Goal: Task Accomplishment & Management: Manage account settings

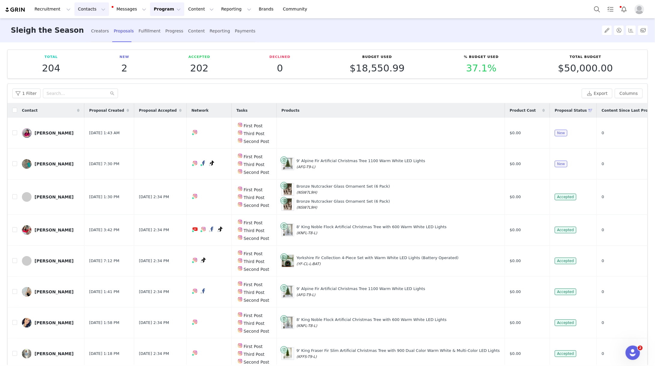
click at [89, 11] on button "Contacts Contacts" at bounding box center [91, 9] width 35 height 14
click at [96, 43] on link "Prospects" at bounding box center [93, 37] width 47 height 11
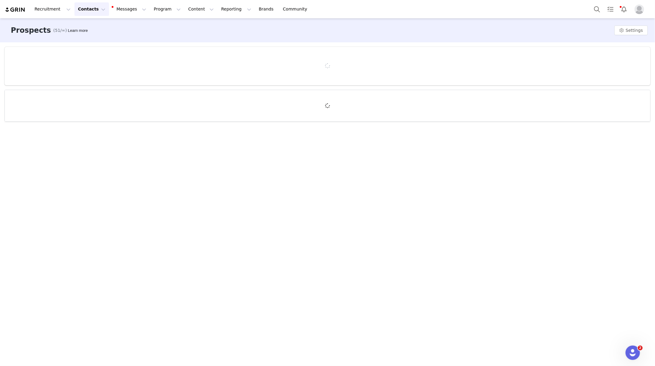
click at [93, 11] on button "Contacts Contacts" at bounding box center [91, 9] width 35 height 14
click at [96, 48] on div "Applicants" at bounding box center [94, 49] width 40 height 6
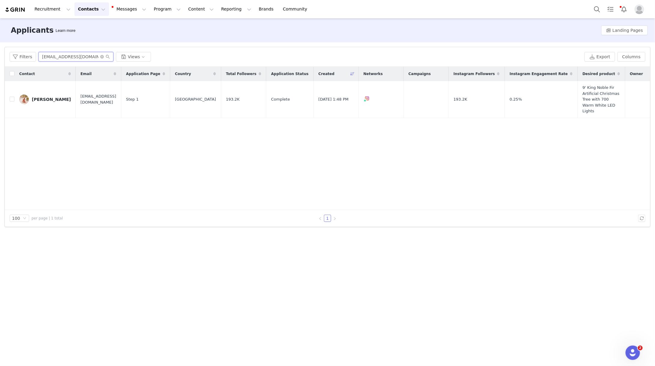
click at [56, 59] on input "[EMAIL_ADDRESS][DOMAIN_NAME]" at bounding box center [75, 57] width 75 height 10
click at [93, 9] on button "Contacts Contacts" at bounding box center [91, 9] width 35 height 14
click at [92, 26] on div "Creators" at bounding box center [94, 27] width 40 height 6
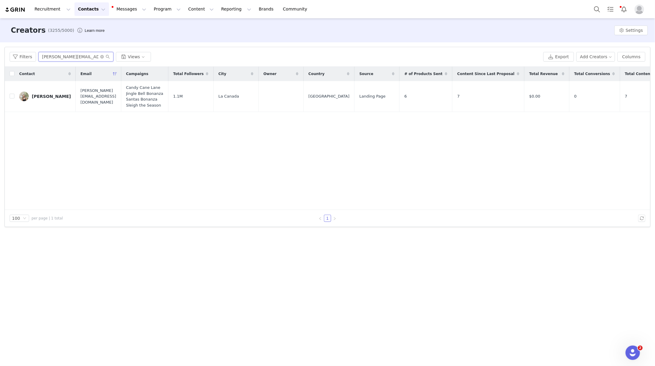
click at [57, 60] on input "[PERSON_NAME][EMAIL_ADDRESS][DOMAIN_NAME]" at bounding box center [75, 57] width 75 height 10
paste input "[EMAIL_ADDRESS][DOMAIN_NAME]"
type input "[EMAIL_ADDRESS][DOMAIN_NAME]"
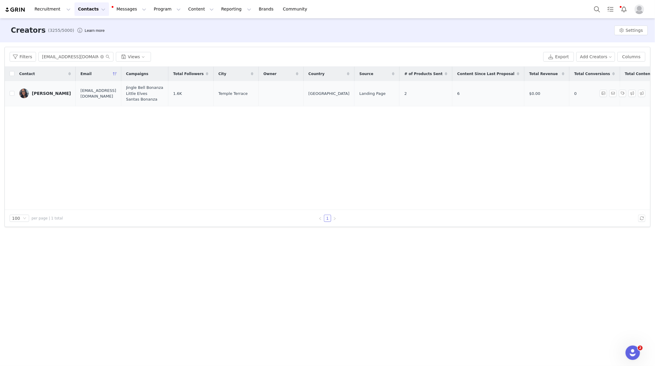
click at [56, 94] on div "[PERSON_NAME]" at bounding box center [51, 93] width 39 height 5
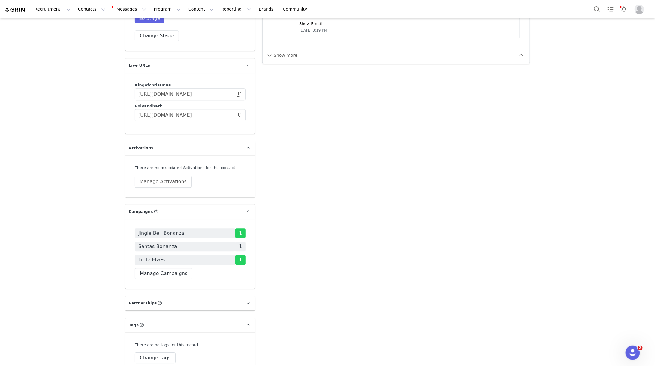
scroll to position [983, 0]
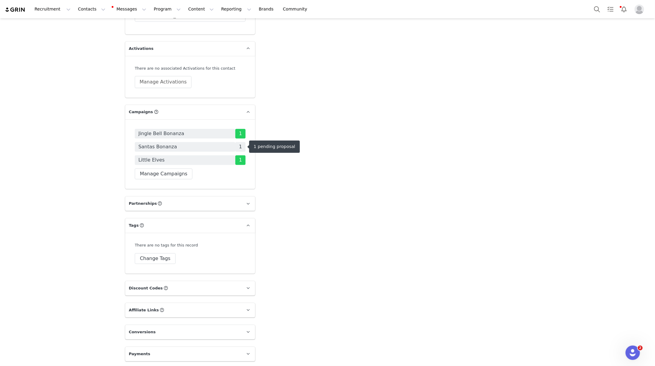
click at [239, 148] on span "1" at bounding box center [240, 147] width 10 height 10
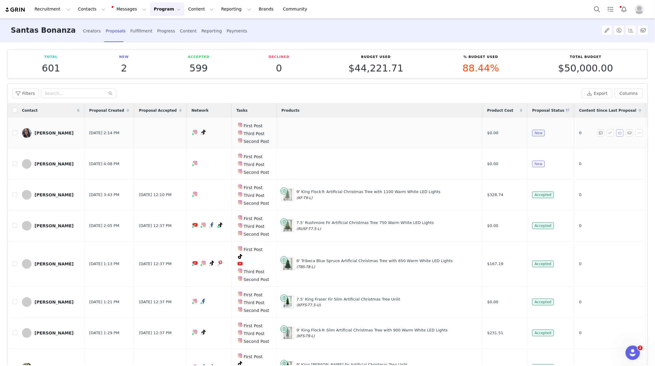
click at [621, 135] on button "button" at bounding box center [620, 132] width 7 height 7
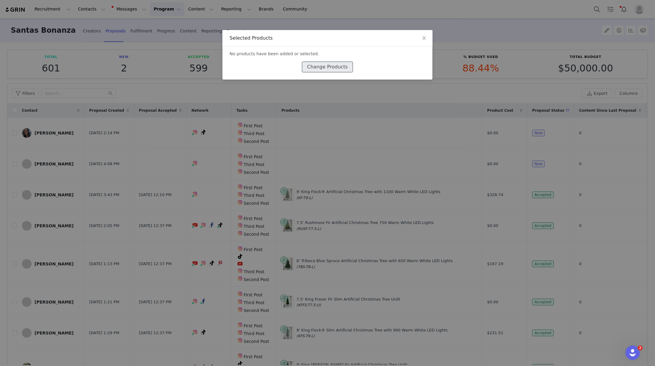
click at [316, 72] on button "Change Products" at bounding box center [327, 67] width 51 height 11
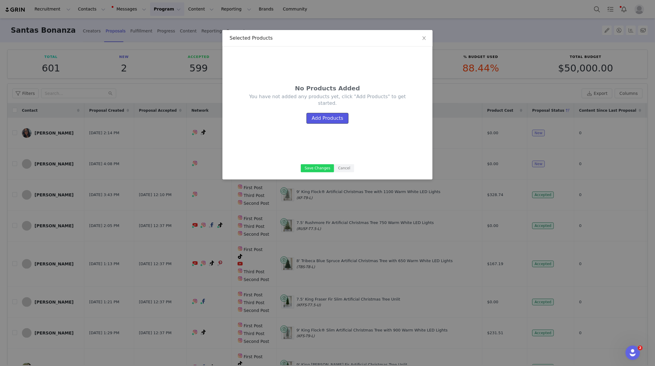
click at [335, 121] on button "Add Products" at bounding box center [328, 118] width 42 height 11
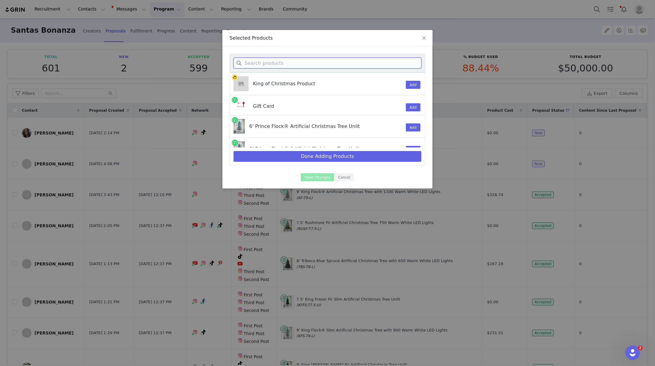
click at [305, 68] on input at bounding box center [328, 63] width 188 height 11
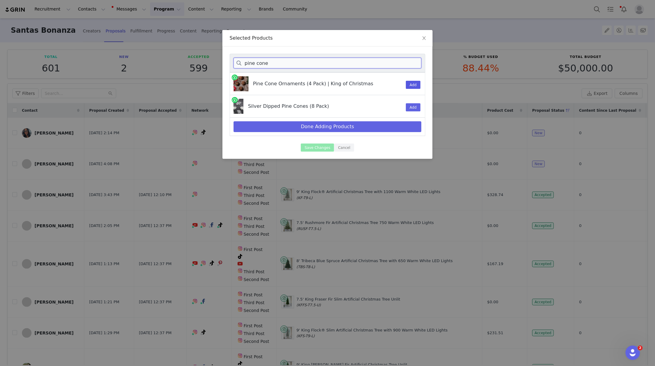
type input "pine cone"
click at [413, 83] on button "Add" at bounding box center [413, 85] width 15 height 8
click at [413, 81] on button "Add" at bounding box center [413, 85] width 15 height 8
click at [307, 128] on button "Done Adding Products" at bounding box center [328, 126] width 188 height 11
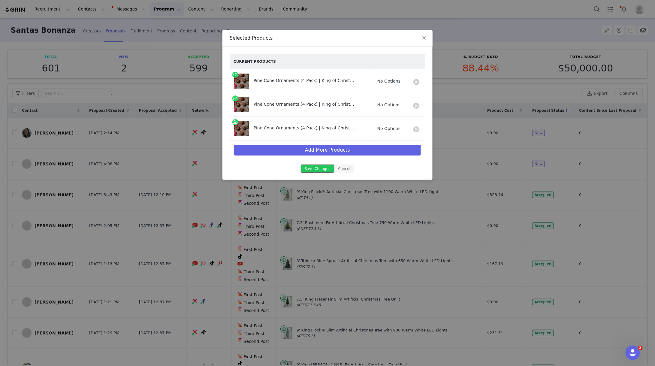
click at [317, 169] on button "Save Changes" at bounding box center [317, 169] width 33 height 8
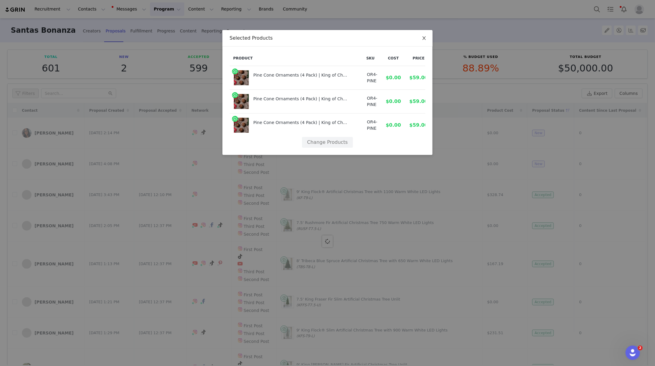
click at [425, 38] on icon "icon: close" at bounding box center [424, 38] width 3 height 4
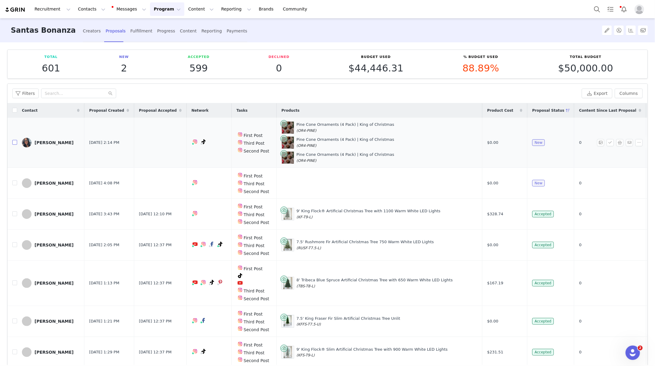
click at [14, 144] on input "checkbox" at bounding box center [14, 142] width 5 height 5
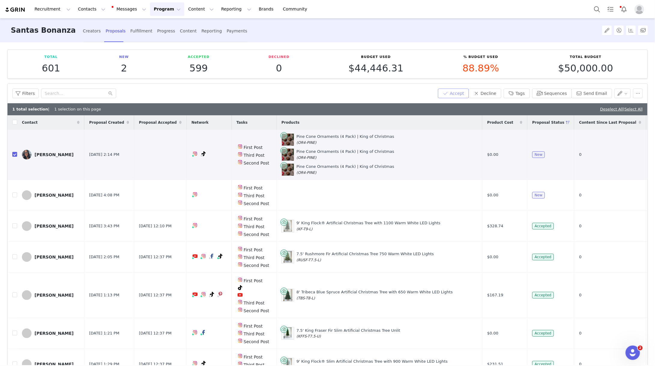
click at [463, 96] on button "Accept" at bounding box center [453, 94] width 31 height 10
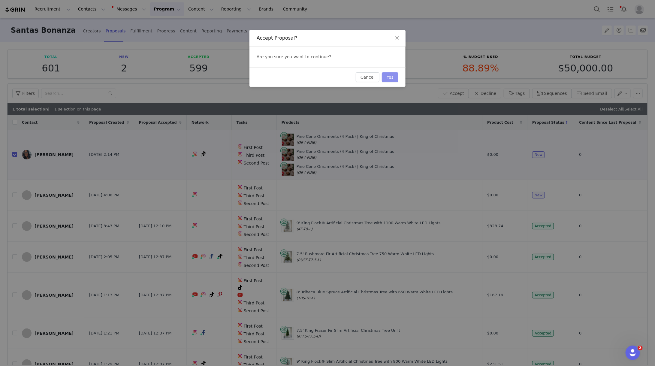
click at [387, 80] on button "Yes" at bounding box center [390, 77] width 17 height 10
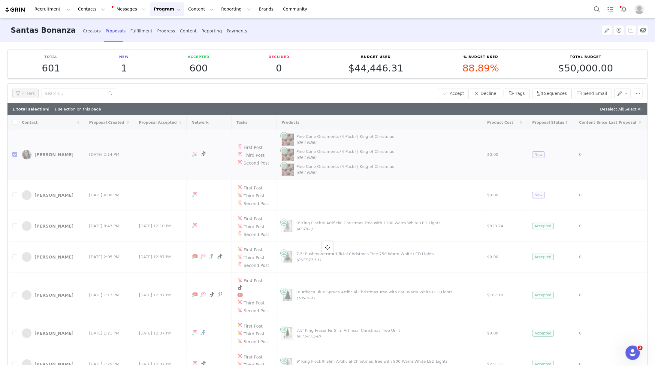
checkbox input "false"
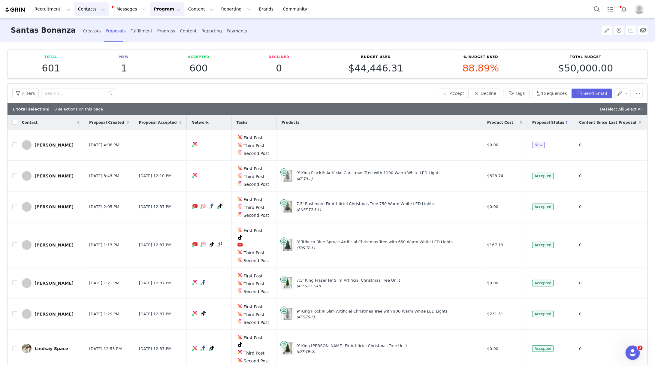
click at [91, 4] on button "Contacts Contacts" at bounding box center [91, 9] width 35 height 14
click at [92, 26] on div "Creators" at bounding box center [94, 27] width 40 height 6
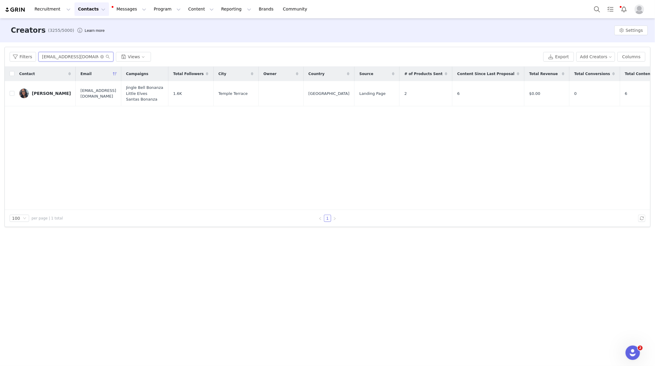
click at [66, 58] on input "[EMAIL_ADDRESS][DOMAIN_NAME]" at bounding box center [75, 57] width 75 height 10
paste input "[EMAIL_ADDRESS][DOMAIN_NAME]"
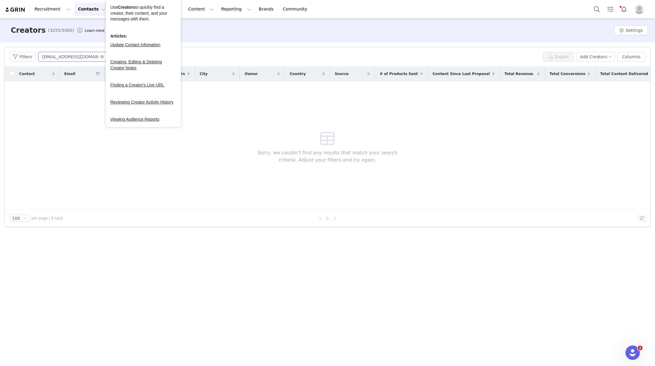
type input "[EMAIL_ADDRESS][DOMAIN_NAME]"
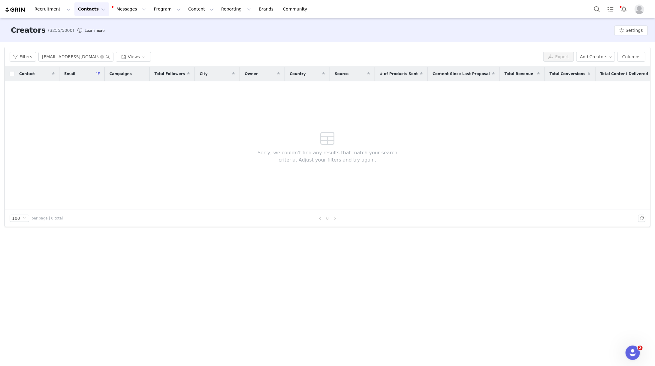
click at [90, 14] on button "Contacts Contacts" at bounding box center [91, 9] width 35 height 14
click at [93, 10] on button "Contacts Contacts" at bounding box center [91, 9] width 35 height 14
click at [93, 47] on p "Applicants" at bounding box center [86, 49] width 22 height 6
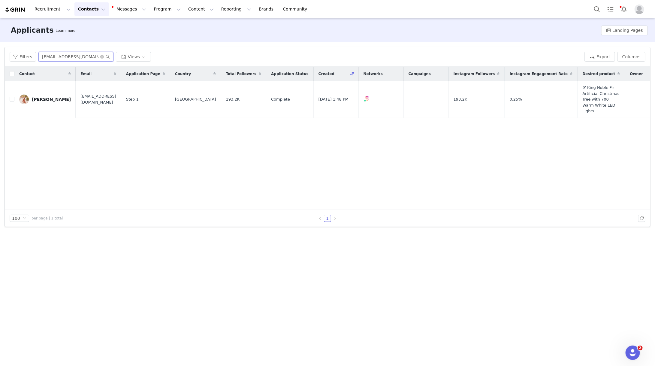
click at [65, 56] on input "[EMAIL_ADDRESS][DOMAIN_NAME]" at bounding box center [75, 57] width 75 height 10
paste input "[EMAIL_ADDRESS][DOMAIN_NAME]"
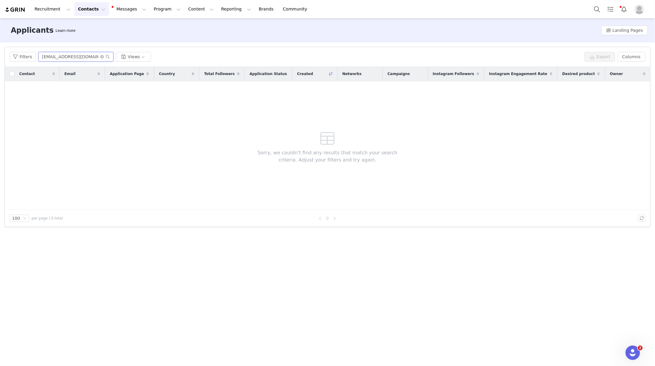
type input "[EMAIL_ADDRESS][DOMAIN_NAME]"
click at [75, 59] on input "[EMAIL_ADDRESS][DOMAIN_NAME]" at bounding box center [75, 57] width 75 height 10
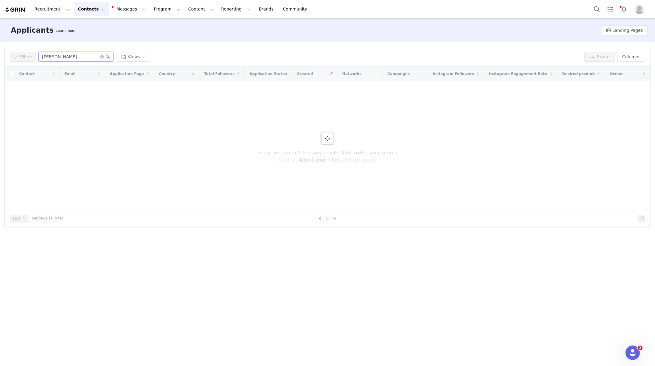
type input "[PERSON_NAME]"
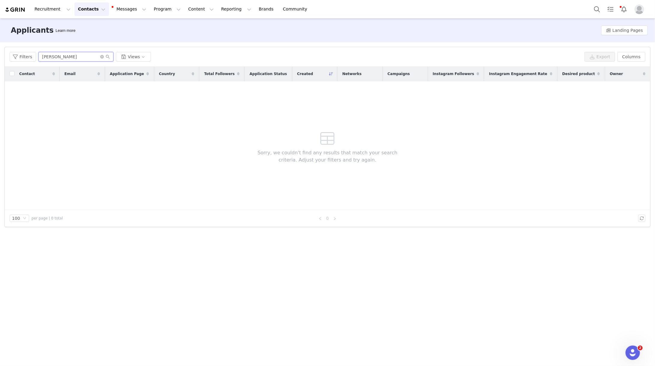
click at [81, 54] on input "[PERSON_NAME]" at bounding box center [75, 57] width 75 height 10
paste input "[EMAIL_ADDRESS][DOMAIN_NAME]"
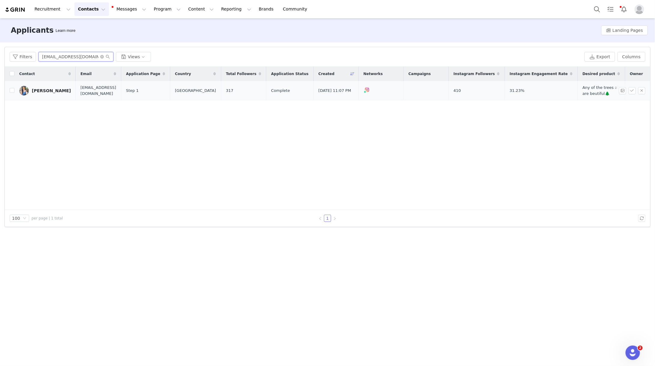
type input "[EMAIL_ADDRESS][DOMAIN_NAME]"
click at [57, 90] on div "[PERSON_NAME]" at bounding box center [51, 90] width 39 height 5
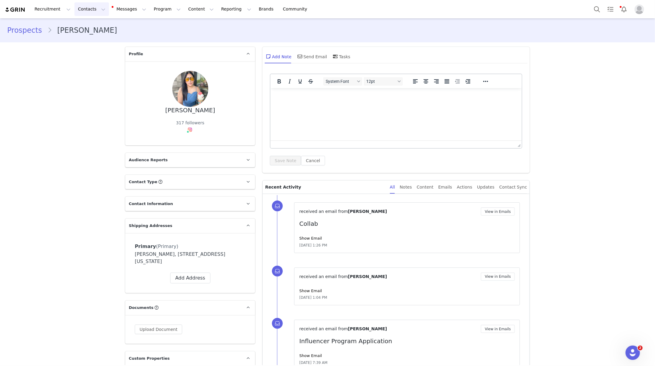
click at [80, 13] on button "Contacts Contacts" at bounding box center [91, 9] width 35 height 14
click at [80, 45] on link "Applicants" at bounding box center [89, 42] width 38 height 9
click at [87, 47] on link "Applicants" at bounding box center [89, 42] width 38 height 9
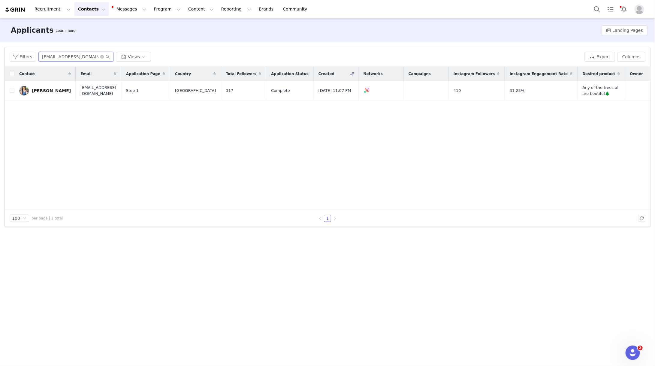
click at [63, 57] on input "[EMAIL_ADDRESS][DOMAIN_NAME]" at bounding box center [75, 57] width 75 height 10
paste input "[EMAIL_ADDRESS][DOMAIN_NAME]"
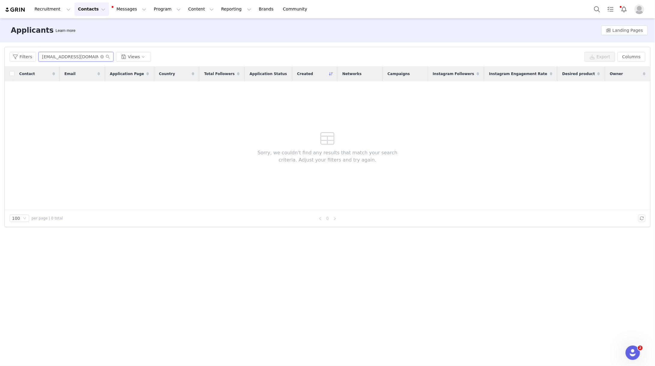
type input "[EMAIL_ADDRESS][DOMAIN_NAME]"
click at [94, 9] on button "Contacts Contacts" at bounding box center [91, 9] width 35 height 14
click at [94, 26] on div "Creators" at bounding box center [94, 27] width 40 height 6
click at [56, 51] on div "Filters [EMAIL_ADDRESS][DOMAIN_NAME] Views Export Add Creators Columns" at bounding box center [328, 57] width 646 height 20
click at [56, 58] on input "[EMAIL_ADDRESS][DOMAIN_NAME]" at bounding box center [75, 57] width 75 height 10
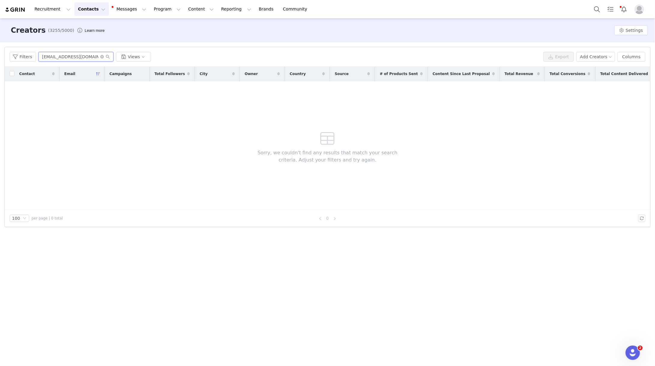
click at [56, 58] on input "[EMAIL_ADDRESS][DOMAIN_NAME]" at bounding box center [75, 57] width 75 height 10
paste input "[EMAIL_ADDRESS][DOMAIN_NAME]"
type input "[EMAIL_ADDRESS][DOMAIN_NAME]"
click at [78, 57] on input "[EMAIL_ADDRESS][DOMAIN_NAME]" at bounding box center [75, 57] width 75 height 10
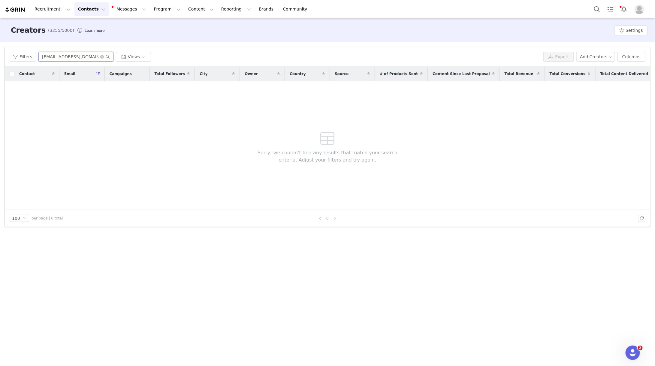
click at [78, 57] on input "[EMAIL_ADDRESS][DOMAIN_NAME]" at bounding box center [75, 57] width 75 height 10
paste input "[EMAIL_ADDRESS][DOMAIN_NAME]"
type input "[EMAIL_ADDRESS][DOMAIN_NAME]"
click at [85, 8] on button "Contacts Contacts" at bounding box center [91, 9] width 35 height 14
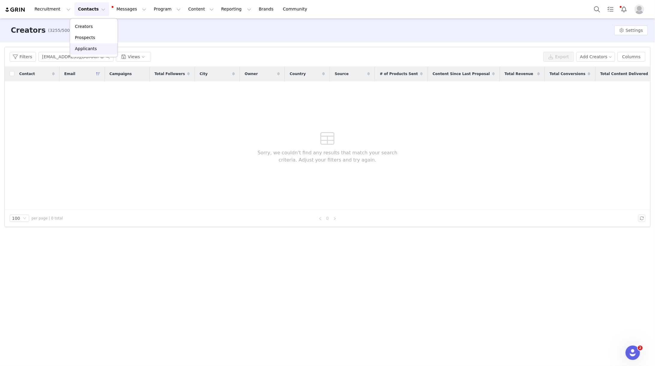
click at [93, 51] on p "Applicants" at bounding box center [86, 49] width 22 height 6
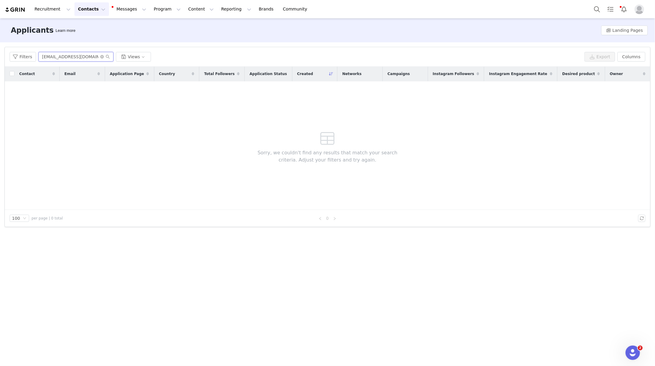
click at [70, 60] on input "[EMAIL_ADDRESS][DOMAIN_NAME]" at bounding box center [75, 57] width 75 height 10
paste input "[EMAIL_ADDRESS][DOMAIN_NAME]"
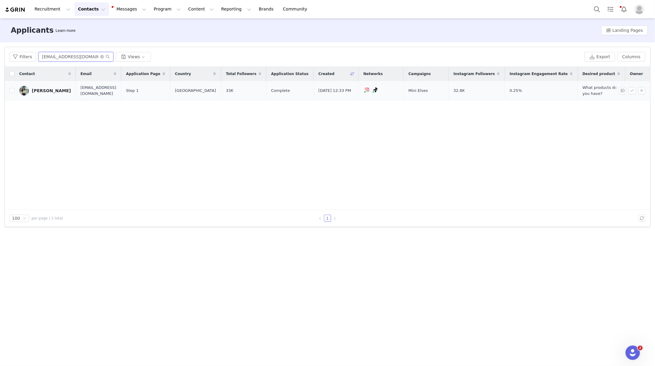
type input "[EMAIL_ADDRESS][DOMAIN_NAME]"
click at [48, 93] on div "[PERSON_NAME]" at bounding box center [51, 90] width 39 height 5
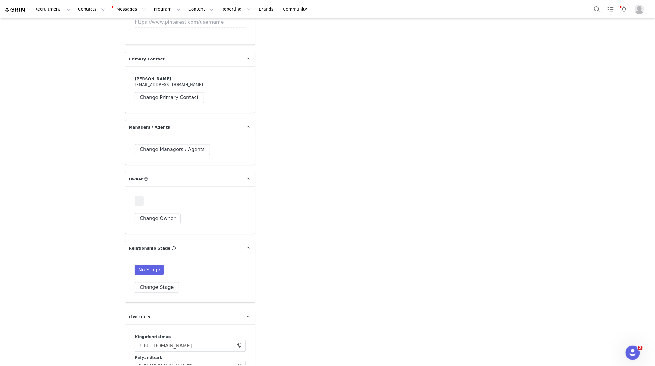
scroll to position [847, 0]
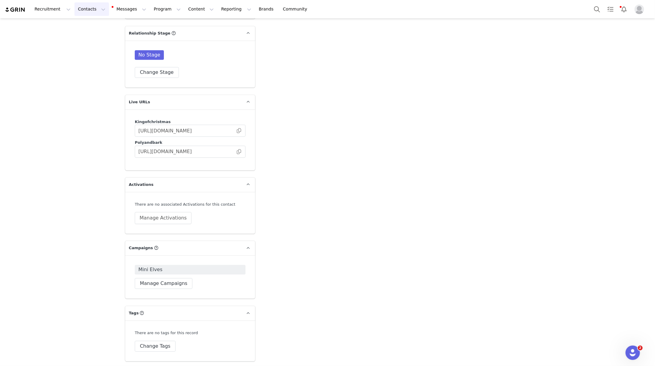
click at [101, 3] on button "Contacts Contacts" at bounding box center [91, 9] width 35 height 14
click at [92, 26] on div "Creators" at bounding box center [94, 27] width 40 height 6
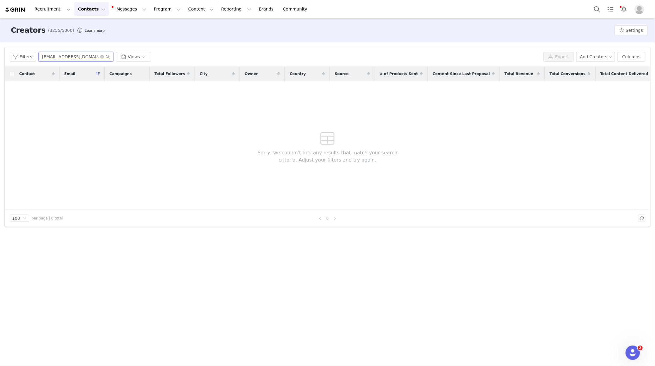
click at [67, 54] on input "[EMAIL_ADDRESS][DOMAIN_NAME]" at bounding box center [75, 57] width 75 height 10
paste input "[EMAIL_ADDRESS][DOMAIN_NAME]"
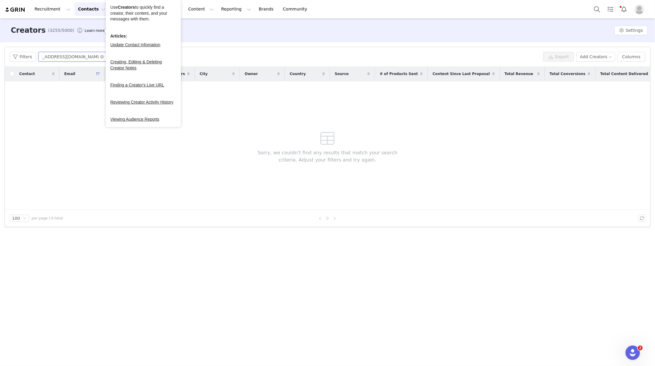
type input "[EMAIL_ADDRESS][DOMAIN_NAME]"
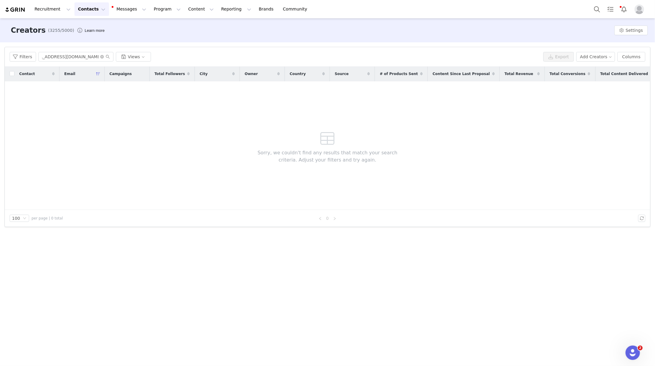
scroll to position [0, 0]
click at [89, 8] on button "Contacts Contacts" at bounding box center [91, 9] width 35 height 14
click at [179, 21] on div "Creators (3255/5000) Learn more Settings" at bounding box center [327, 30] width 655 height 24
click at [72, 52] on input "[EMAIL_ADDRESS][DOMAIN_NAME]" at bounding box center [75, 57] width 75 height 10
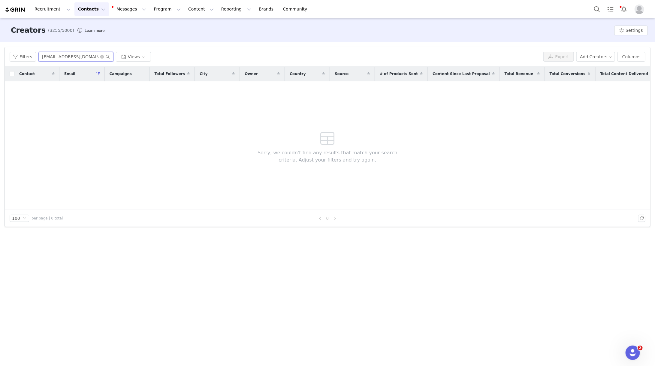
click at [72, 52] on input "[EMAIL_ADDRESS][DOMAIN_NAME]" at bounding box center [75, 57] width 75 height 10
type input "caitlyn mot"
click at [84, 15] on button "Contacts Contacts" at bounding box center [91, 9] width 35 height 14
click at [92, 44] on link "Applicants" at bounding box center [93, 49] width 47 height 11
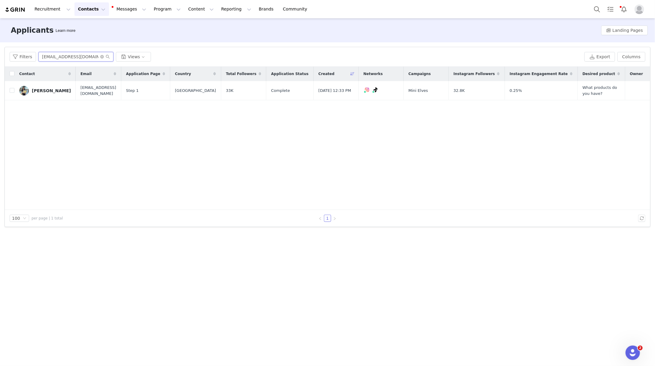
click at [64, 54] on input "[EMAIL_ADDRESS][DOMAIN_NAME]" at bounding box center [75, 57] width 75 height 10
paste input "[EMAIL_ADDRESS][DOMAIN_NAME]"
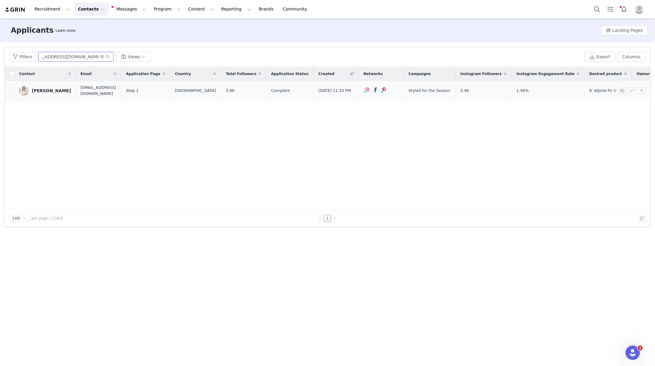
type input "[EMAIL_ADDRESS][DOMAIN_NAME]"
click at [49, 89] on div "[PERSON_NAME]" at bounding box center [51, 90] width 39 height 5
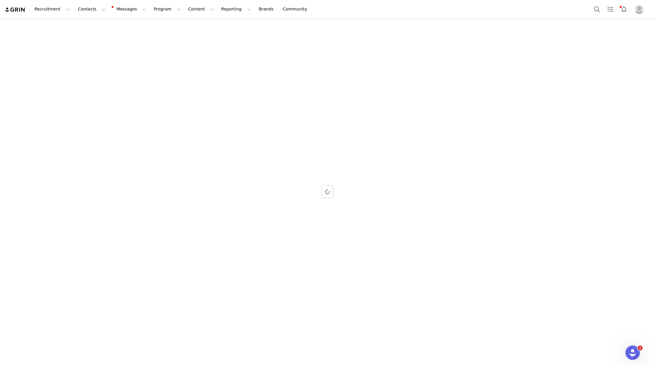
click at [243, 271] on div at bounding box center [327, 191] width 655 height 347
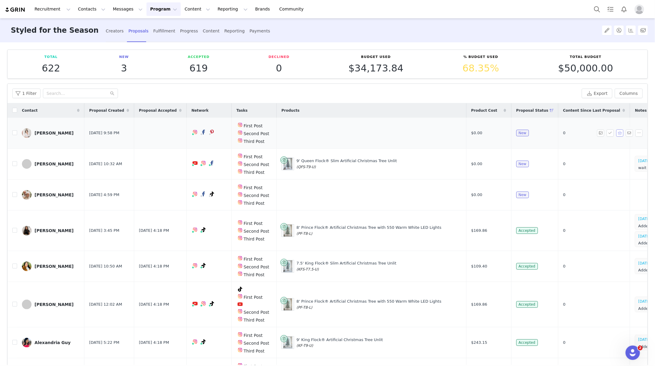
click at [622, 135] on button "button" at bounding box center [620, 132] width 7 height 7
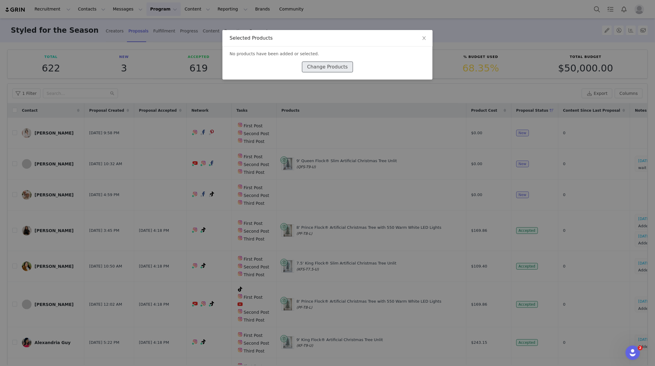
click at [329, 67] on button "Change Products" at bounding box center [327, 67] width 51 height 11
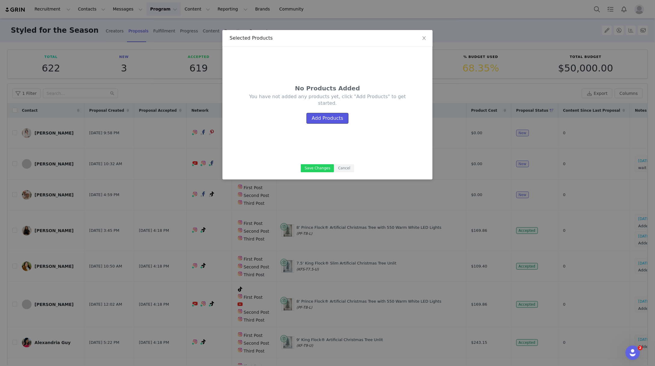
click at [320, 116] on button "Add Products" at bounding box center [328, 118] width 42 height 11
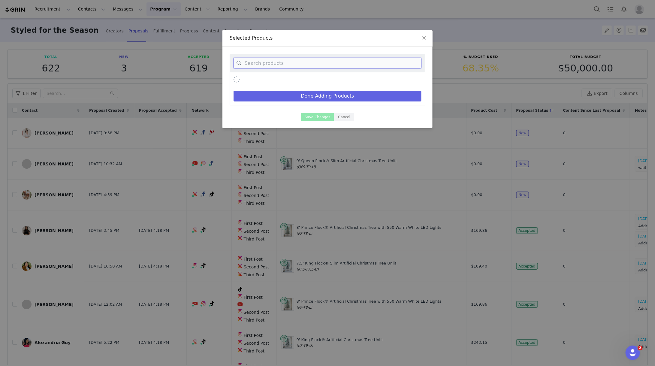
click at [299, 65] on input at bounding box center [328, 63] width 188 height 11
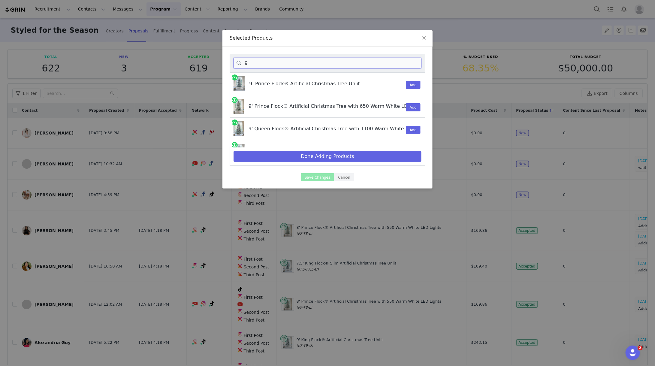
click at [280, 66] on input "9" at bounding box center [328, 63] width 188 height 11
type input "9"
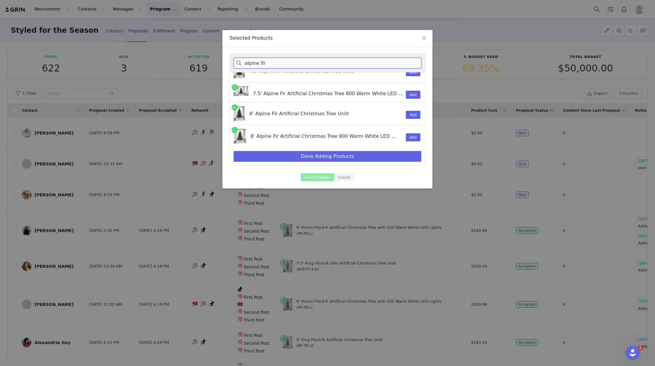
scroll to position [240, 0]
type input "alpine fir"
click at [415, 137] on button "Add" at bounding box center [413, 137] width 15 height 8
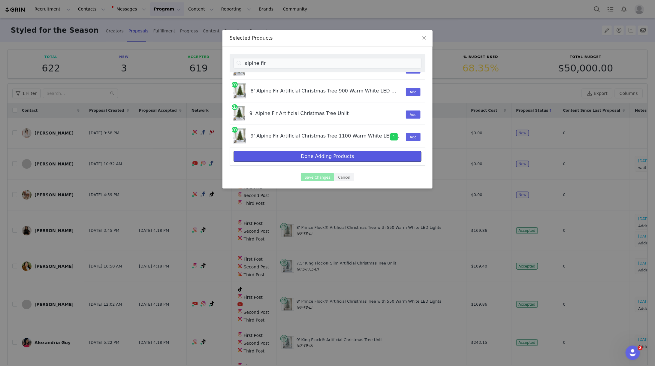
click at [313, 157] on button "Done Adding Products" at bounding box center [328, 156] width 188 height 11
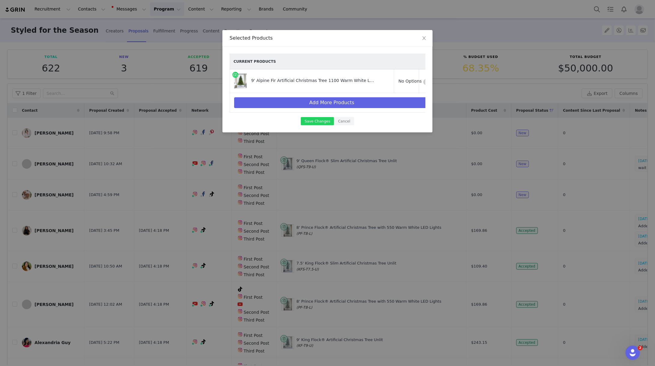
click at [320, 126] on div "Current Products 9' Alpine Fir Artificial Christmas Tree 1100 Warm White LED Li…" at bounding box center [328, 90] width 210 height 86
click at [317, 121] on button "Save Changes" at bounding box center [317, 121] width 33 height 8
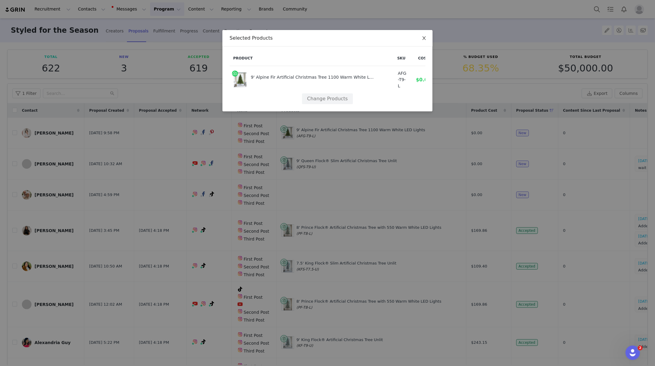
click at [423, 37] on icon "icon: close" at bounding box center [424, 38] width 3 height 4
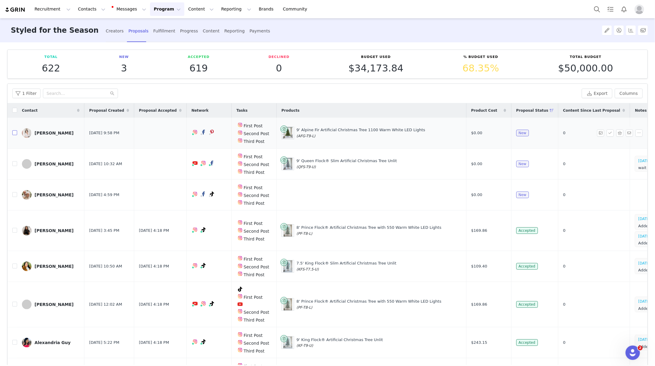
click at [14, 134] on input "checkbox" at bounding box center [14, 132] width 5 height 5
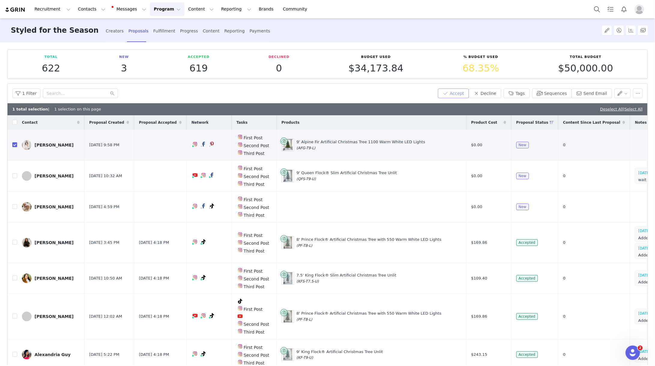
click at [460, 93] on button "Accept" at bounding box center [453, 94] width 31 height 10
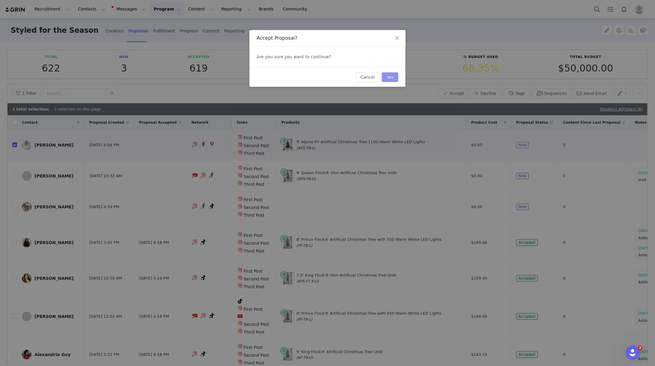
click at [390, 78] on button "Yes" at bounding box center [390, 77] width 17 height 10
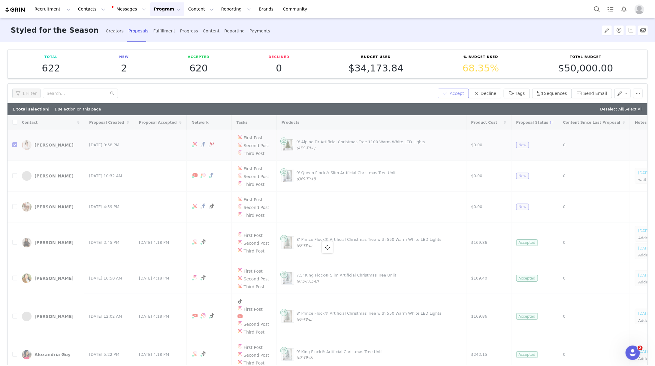
checkbox input "false"
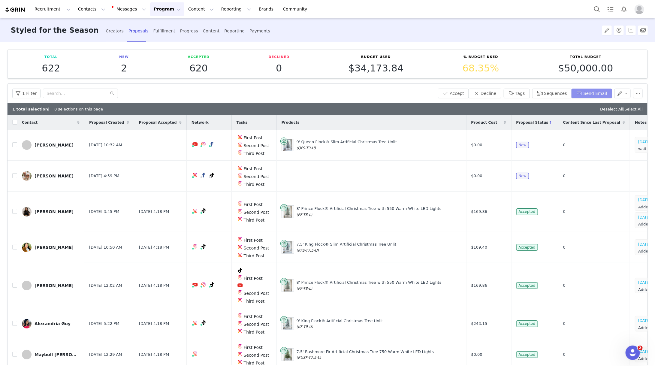
click at [595, 92] on button "Send Email" at bounding box center [592, 94] width 41 height 10
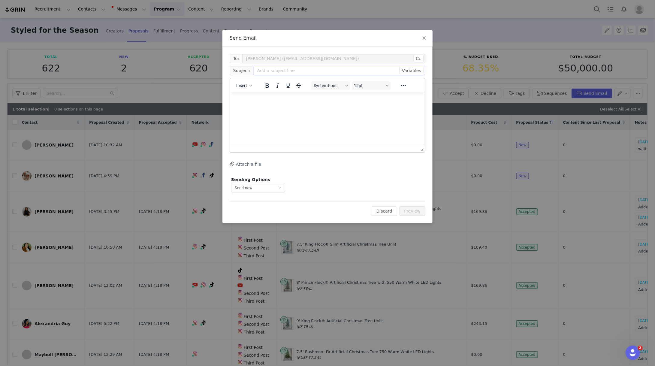
scroll to position [0, 0]
click at [243, 85] on span "Insert" at bounding box center [241, 85] width 11 height 5
click at [256, 95] on div "Insert Template" at bounding box center [266, 95] width 54 height 7
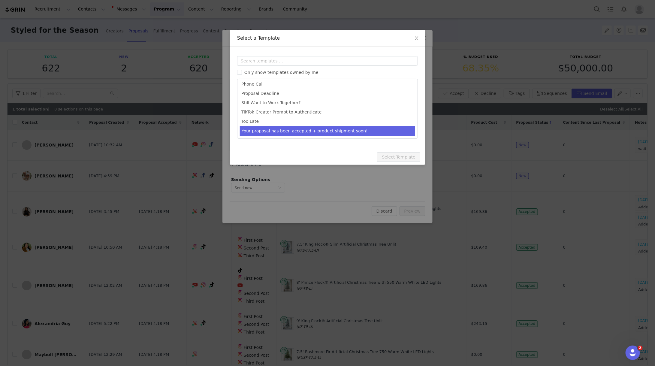
click at [265, 129] on li "Your proposal has been accepted + product shipment soon!" at bounding box center [327, 131] width 175 height 10
type input "You are officially part of the 2025 King of Christmas Campaign 🎉Please review d…"
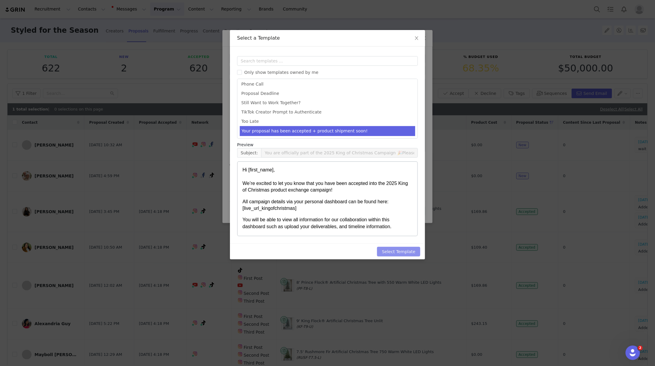
click at [411, 247] on button "Select Template" at bounding box center [398, 252] width 43 height 10
type input "You are officially part of the 2025 King of Christmas Campaign 🎉Please review d…"
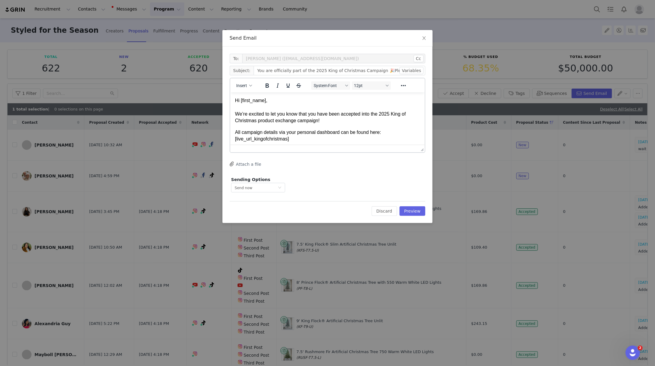
scroll to position [0, 0]
click at [416, 211] on button "Preview" at bounding box center [413, 211] width 26 height 10
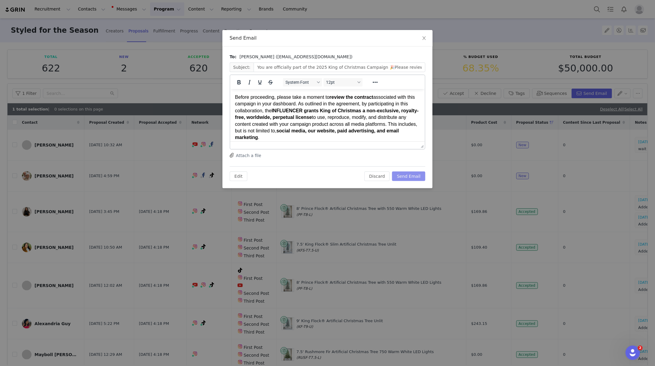
scroll to position [344, 0]
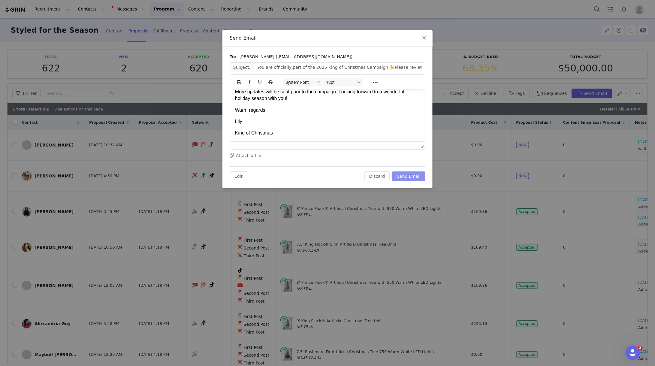
click at [413, 178] on button "Send Email" at bounding box center [408, 176] width 33 height 10
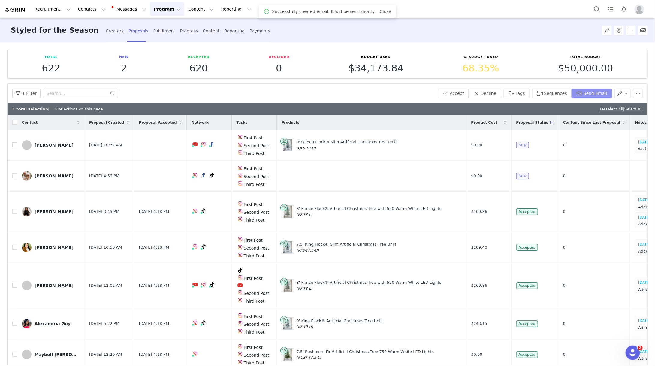
scroll to position [0, 0]
click at [93, 3] on button "Contacts Contacts" at bounding box center [91, 9] width 35 height 14
click at [94, 27] on div "Creators" at bounding box center [94, 27] width 40 height 6
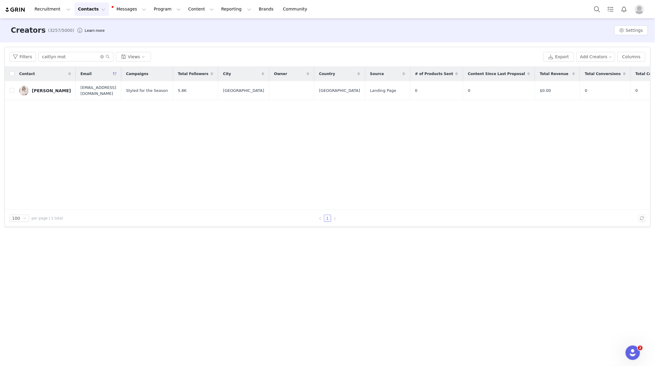
click at [67, 62] on div "Filters caitlyn mot Views Export Add Creators Columns" at bounding box center [328, 57] width 646 height 20
click at [67, 55] on input "caitlyn mot" at bounding box center [75, 57] width 75 height 10
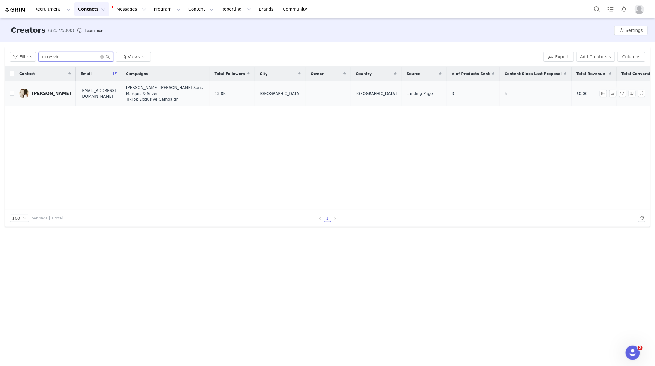
type input "roxysvid"
click at [45, 94] on div "Roxana Rios" at bounding box center [51, 93] width 39 height 5
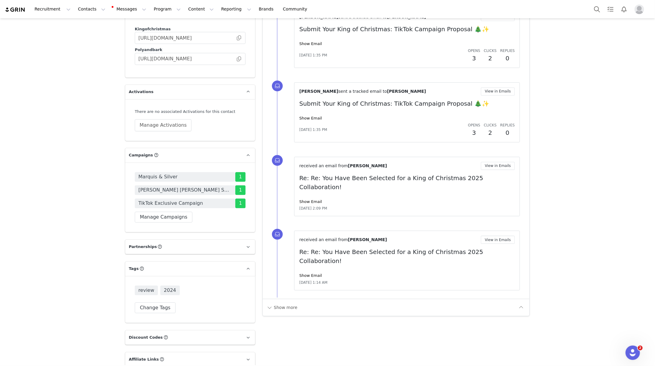
scroll to position [989, 0]
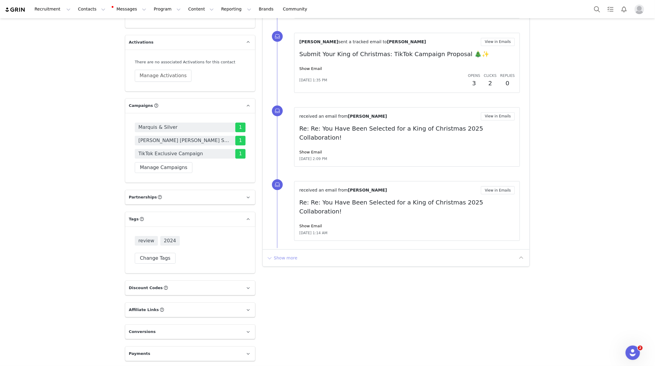
click at [279, 253] on button "Show more" at bounding box center [282, 258] width 32 height 10
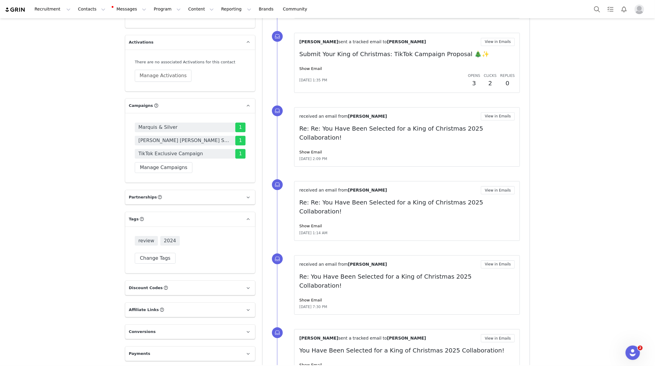
scroll to position [1525, 0]
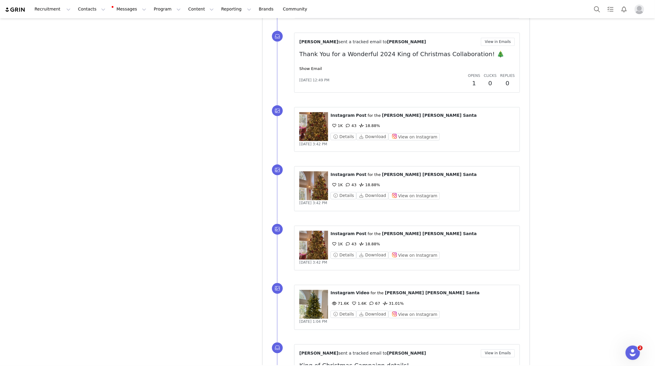
scroll to position [2315, 0]
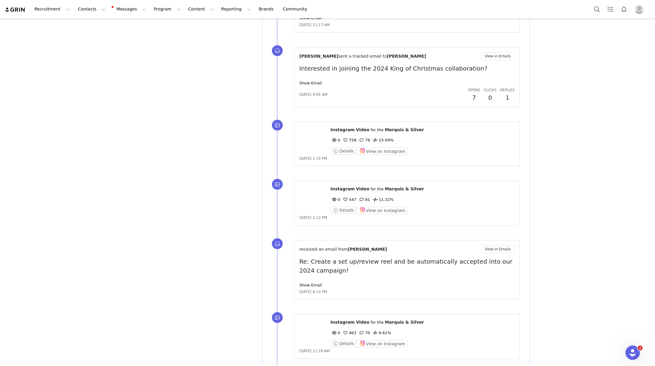
scroll to position [2952, 0]
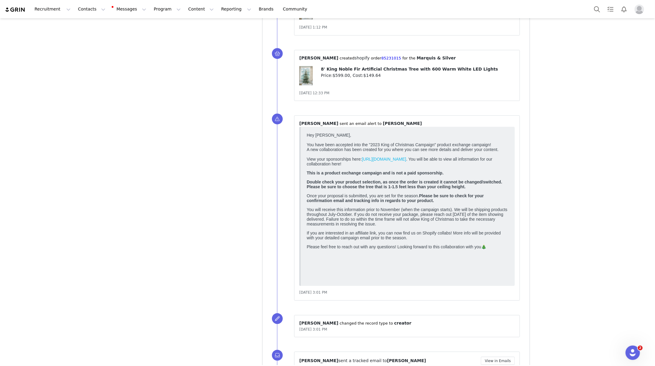
scroll to position [3543, 0]
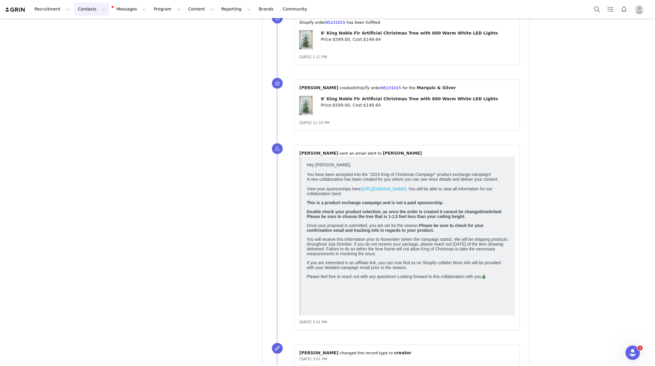
click at [76, 13] on button "Contacts Contacts" at bounding box center [91, 9] width 35 height 14
click at [89, 25] on p "Creators" at bounding box center [84, 27] width 18 height 6
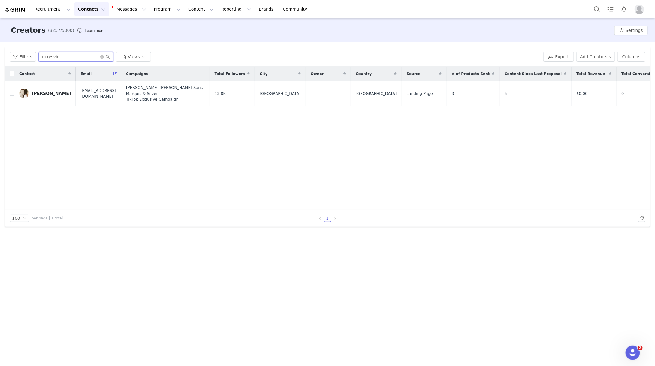
click at [60, 58] on input "roxysvid" at bounding box center [75, 57] width 75 height 10
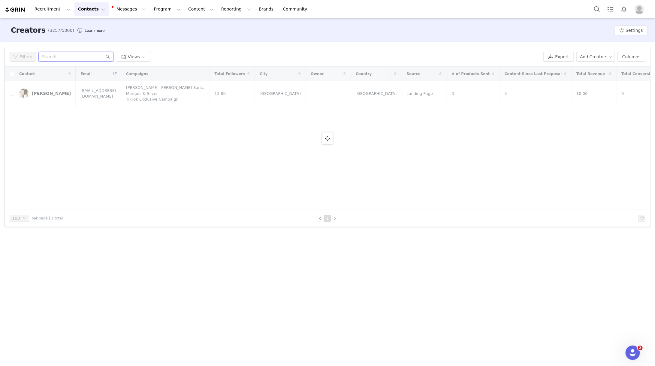
type input "w"
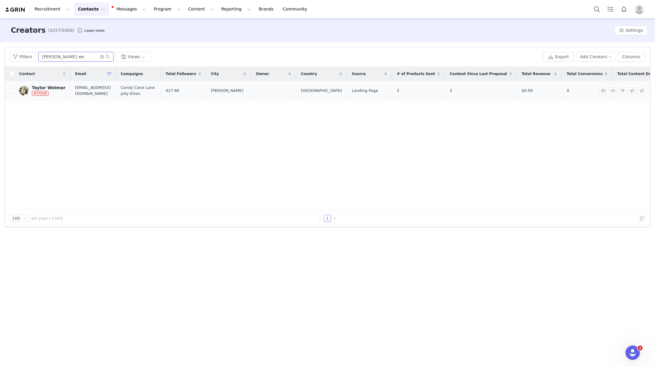
type input "taylor we"
click at [51, 86] on div "Taylor Weimar" at bounding box center [49, 87] width 34 height 5
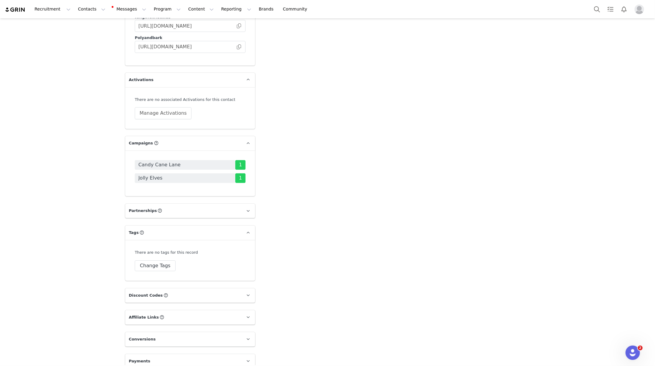
scroll to position [808, 0]
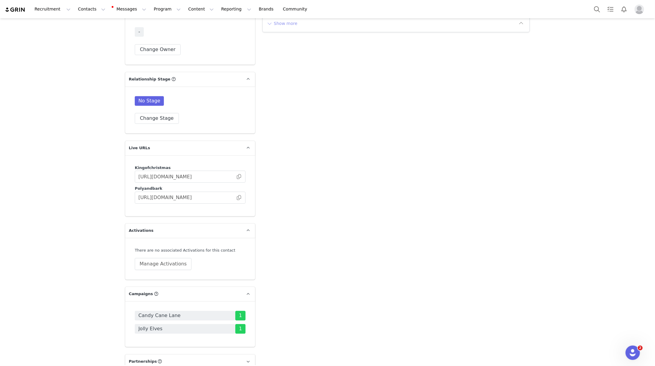
click at [281, 28] on button "Show more" at bounding box center [282, 24] width 32 height 10
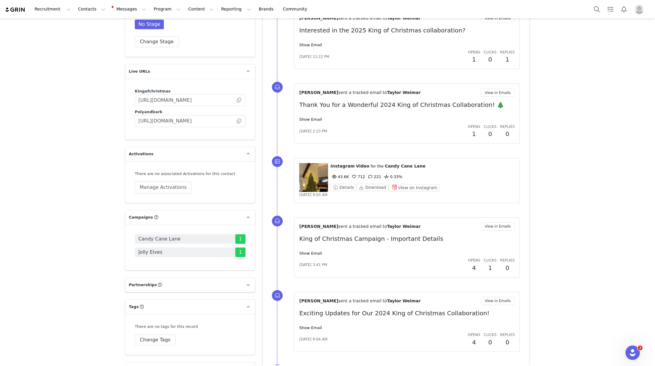
scroll to position [1180, 0]
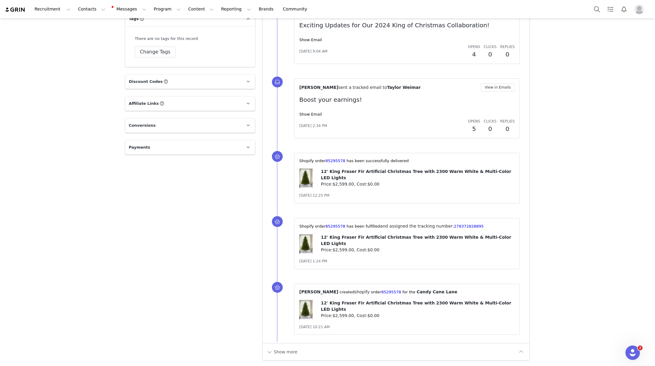
click at [89, 2] on button "Contacts Contacts" at bounding box center [91, 9] width 35 height 14
click at [100, 27] on div "Creators" at bounding box center [94, 27] width 40 height 6
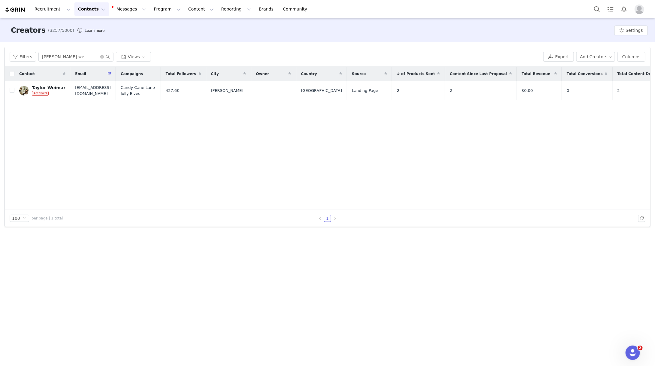
click at [70, 62] on div "Filters taylor we Views Export Add Creators Columns" at bounding box center [328, 57] width 646 height 20
click at [70, 60] on input "taylor we" at bounding box center [75, 57] width 75 height 10
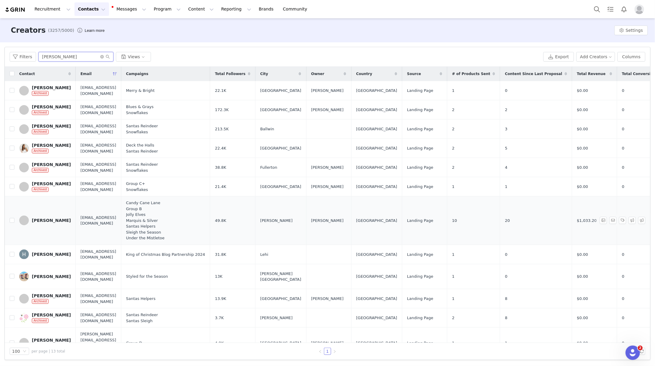
type input "HEIDI"
click at [46, 217] on link "[PERSON_NAME]" at bounding box center [45, 221] width 52 height 10
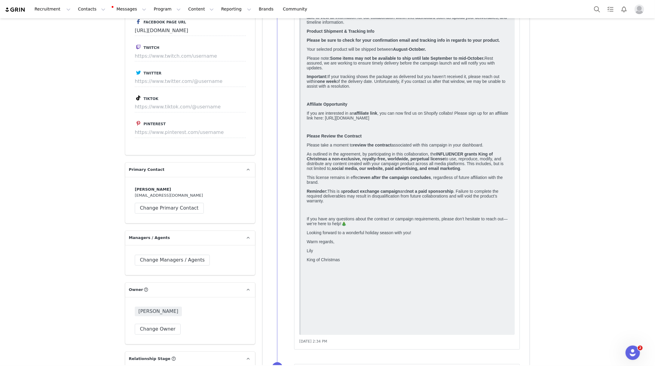
scroll to position [1086, 0]
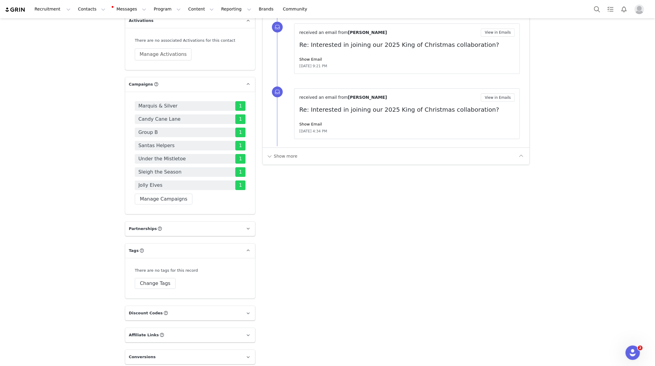
click at [287, 165] on div "Show more" at bounding box center [396, 155] width 267 height 17
click at [287, 161] on button "Show more" at bounding box center [282, 156] width 32 height 10
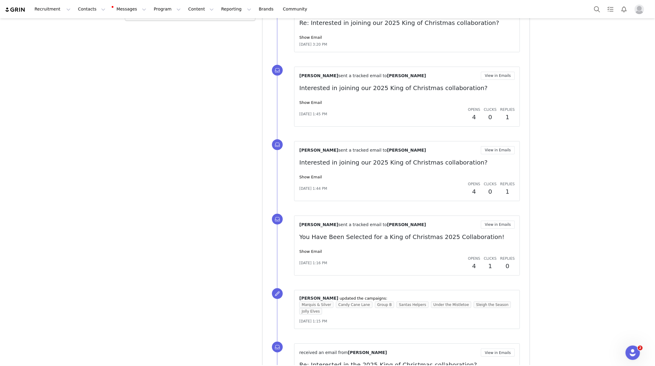
scroll to position [1583, 0]
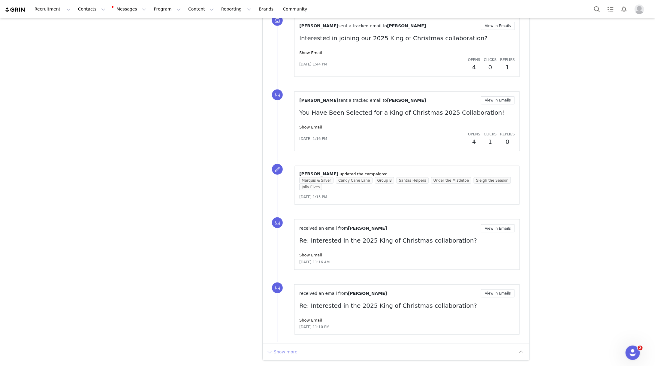
click at [292, 351] on button "Show more" at bounding box center [282, 352] width 32 height 10
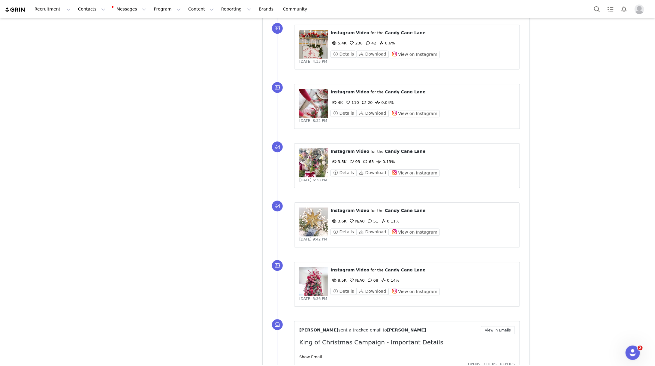
scroll to position [2236, 0]
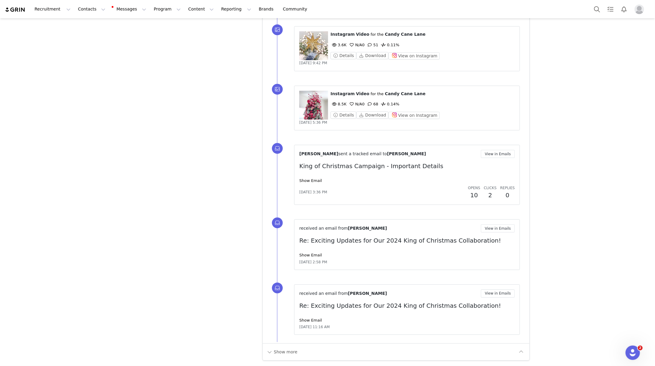
click at [281, 359] on div "Show more" at bounding box center [396, 351] width 267 height 17
click at [281, 354] on button "Show more" at bounding box center [282, 352] width 32 height 10
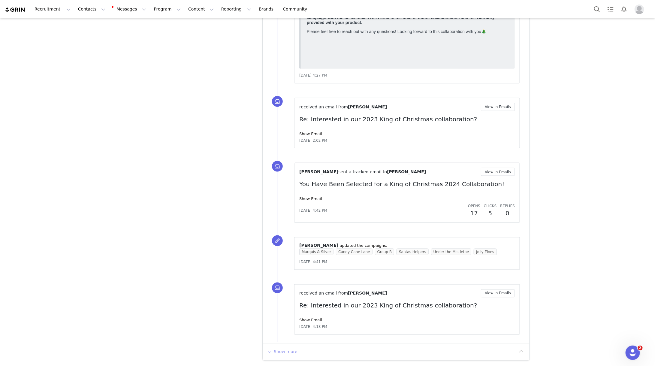
scroll to position [3025, 0]
click at [289, 352] on button "Show more" at bounding box center [282, 352] width 32 height 10
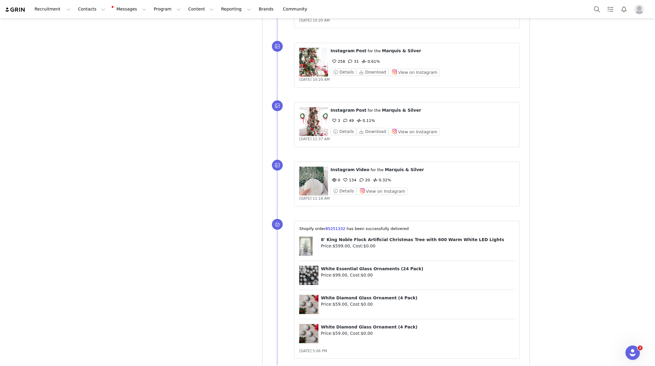
scroll to position [3730, 0]
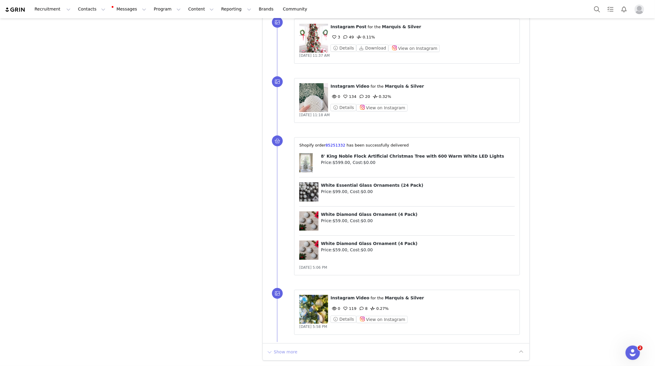
click at [289, 347] on button "Show more" at bounding box center [282, 352] width 32 height 10
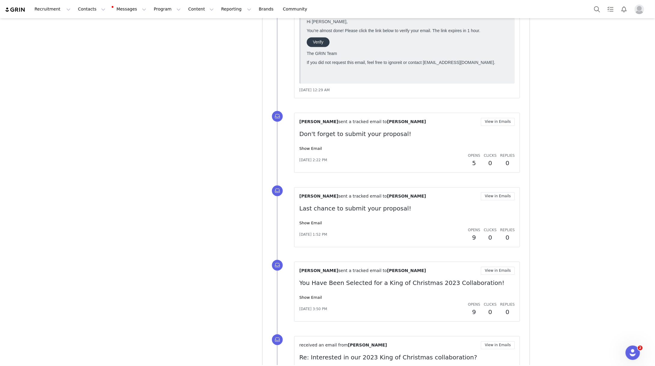
scroll to position [4656, 0]
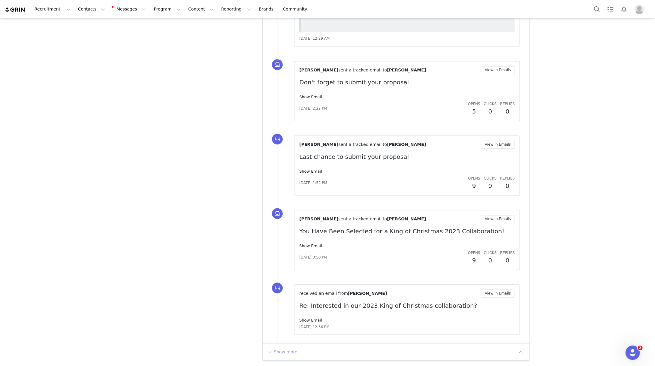
click at [281, 350] on button "Show more" at bounding box center [282, 352] width 32 height 10
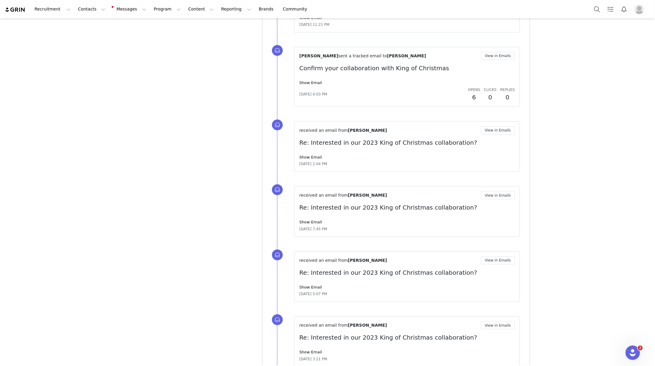
scroll to position [5338, 0]
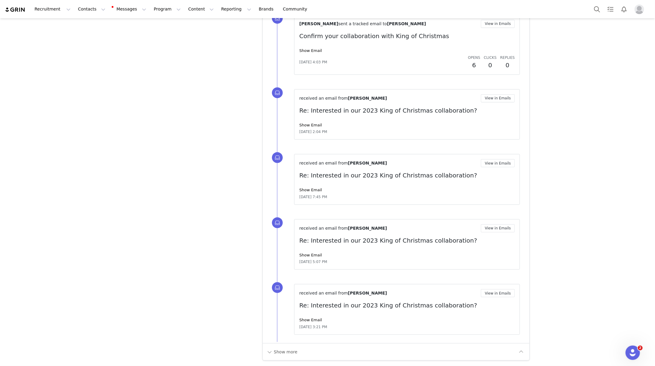
click at [291, 347] on div "Show more" at bounding box center [396, 351] width 267 height 17
click at [291, 350] on button "Show more" at bounding box center [282, 352] width 32 height 10
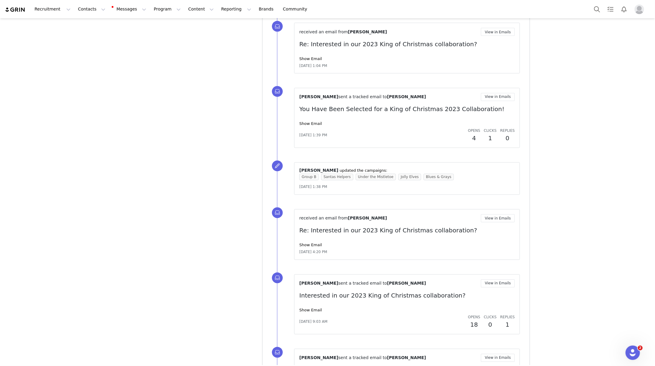
scroll to position [6020, 0]
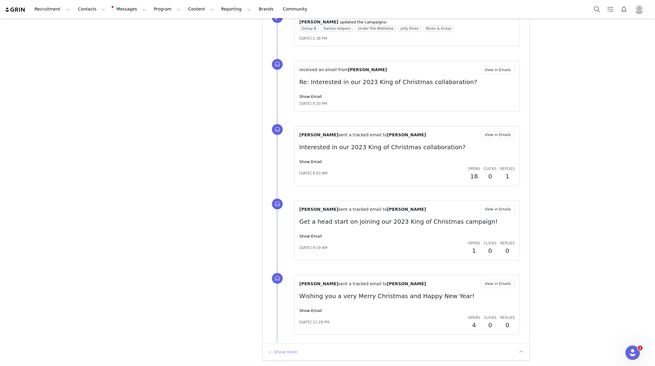
click at [286, 352] on button "Show more" at bounding box center [282, 352] width 32 height 10
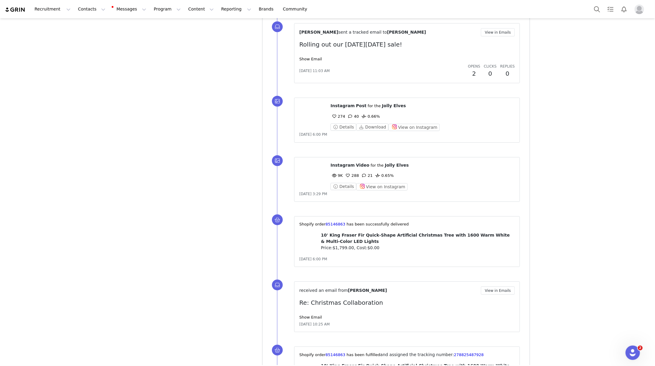
scroll to position [6424, 0]
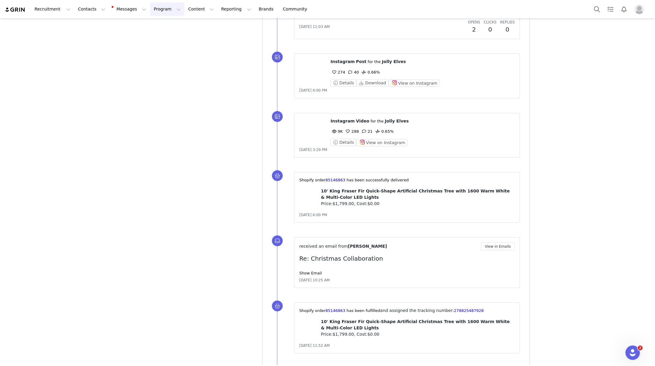
click at [166, 4] on button "Program Program" at bounding box center [167, 9] width 34 height 14
click at [189, 4] on button "Content Content" at bounding box center [201, 9] width 33 height 14
click at [190, 24] on p "Creator Content" at bounding box center [194, 27] width 34 height 6
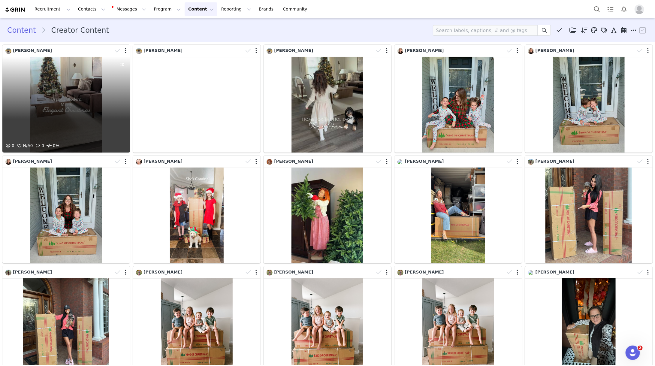
click at [92, 85] on div "0 N/A 0 0 0%" at bounding box center [66, 105] width 128 height 96
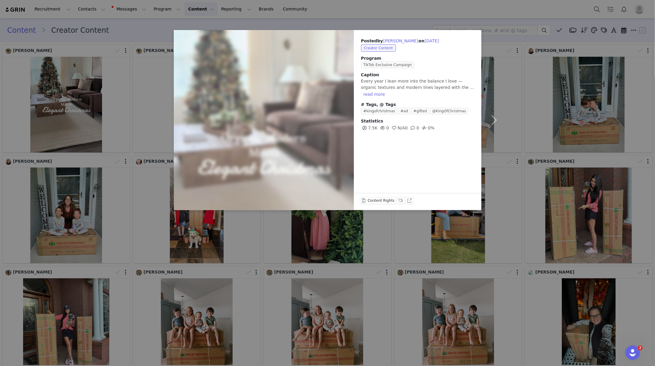
click at [546, 76] on div "Posted by Kayla Condit on Sep 29, 2025 Creator Content Program TikTok Exclusive…" at bounding box center [327, 183] width 655 height 366
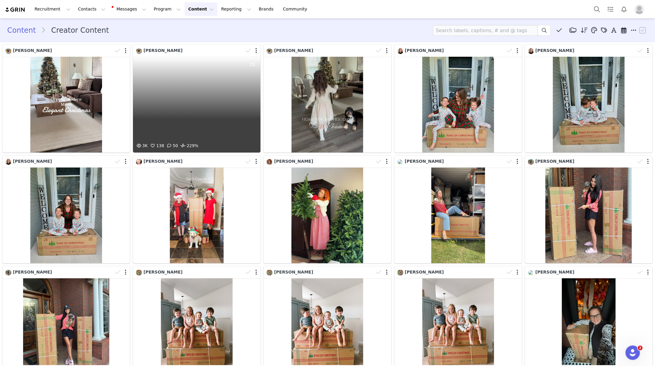
click at [182, 96] on div "3K 138 50 229%" at bounding box center [197, 105] width 128 height 96
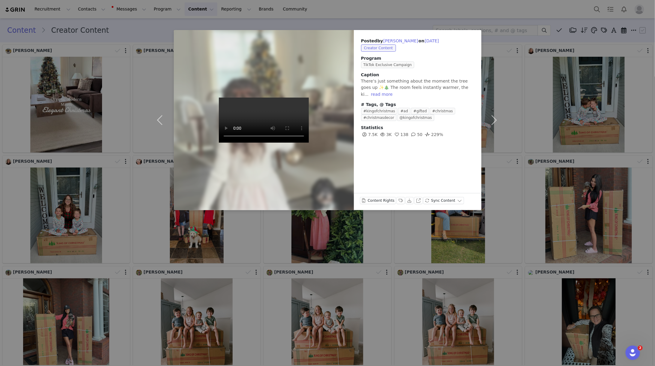
click at [547, 75] on div "Posted by Kayla Condit on Sep 28, 2025 Creator Content Program TikTok Exclusive…" at bounding box center [327, 183] width 655 height 366
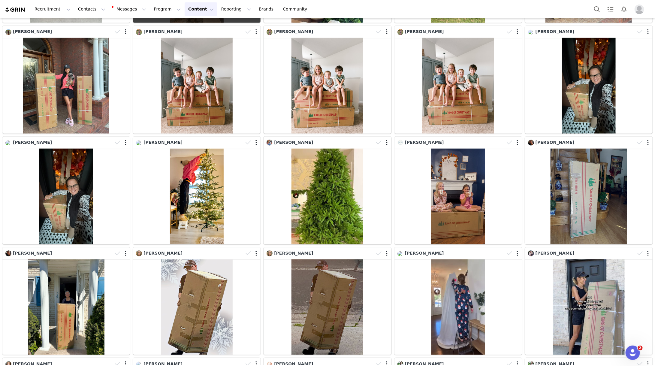
scroll to position [259, 0]
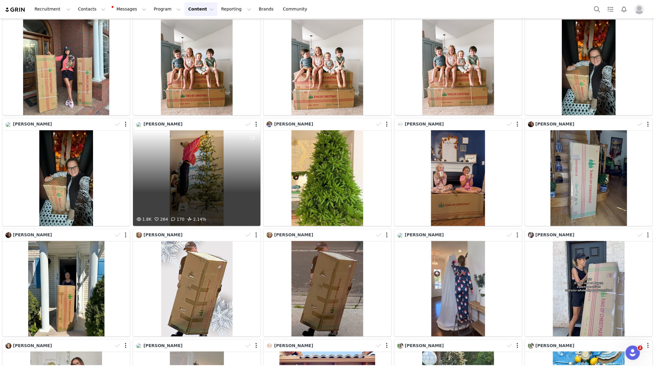
click at [190, 187] on div "1.8K 264 170 2.14%" at bounding box center [197, 178] width 128 height 96
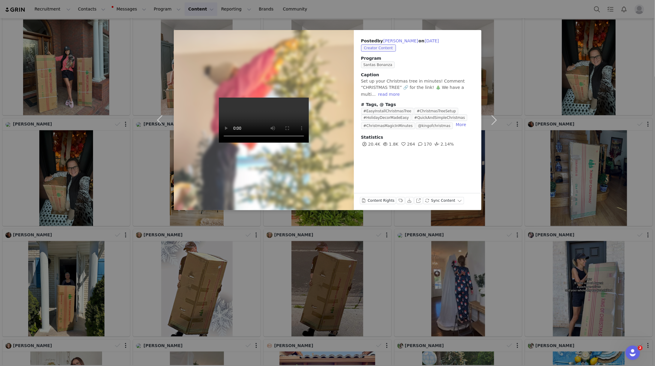
click at [518, 149] on div "Posted by Erin Bowlware on Sep 16, 2025 Creator Content Program Santas Bonanza …" at bounding box center [327, 183] width 655 height 366
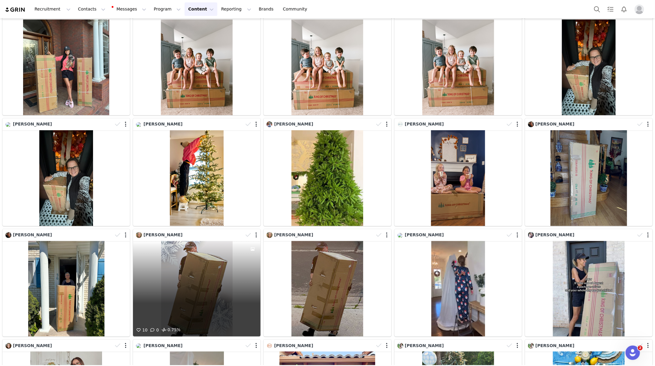
scroll to position [504, 0]
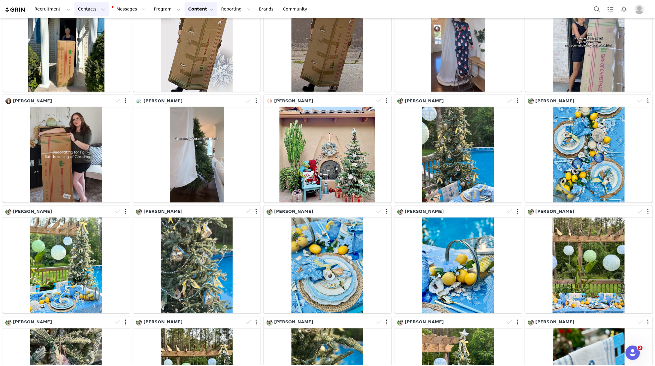
click at [83, 14] on button "Contacts Contacts" at bounding box center [91, 9] width 35 height 14
click at [100, 26] on div "Creators" at bounding box center [94, 27] width 40 height 6
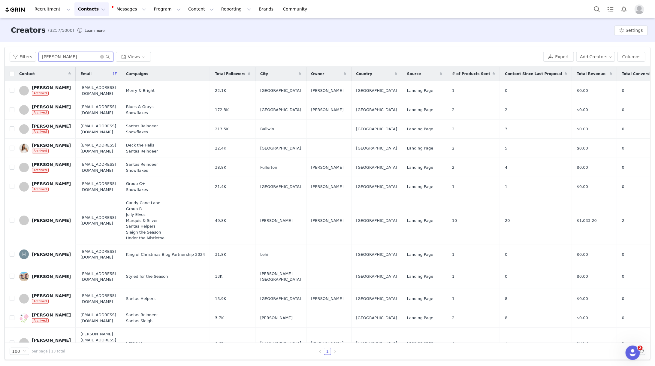
click at [70, 54] on input "HEIDI" at bounding box center [75, 57] width 75 height 10
click at [74, 56] on input "HEIDI" at bounding box center [75, 57] width 75 height 10
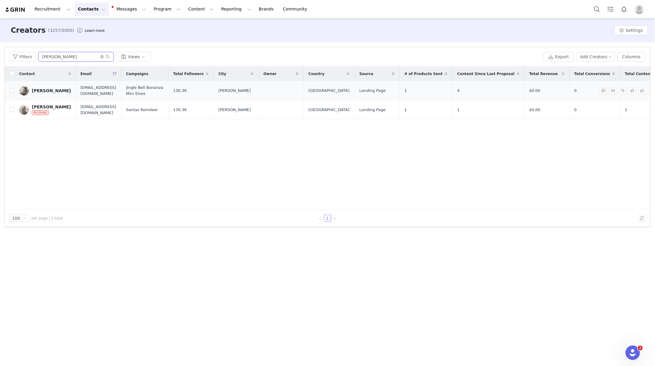
type input "renee kno"
click at [33, 89] on div "Renee Knox" at bounding box center [51, 90] width 39 height 5
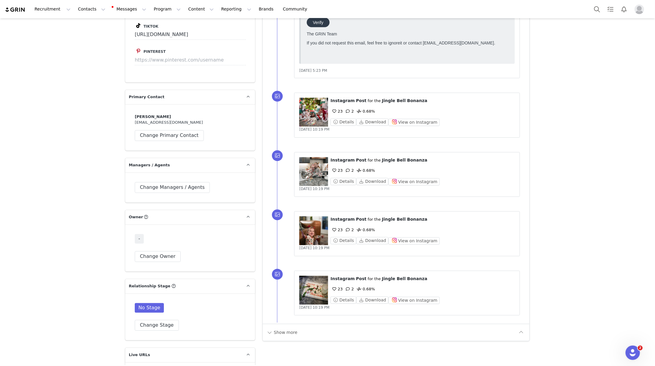
scroll to position [672, 0]
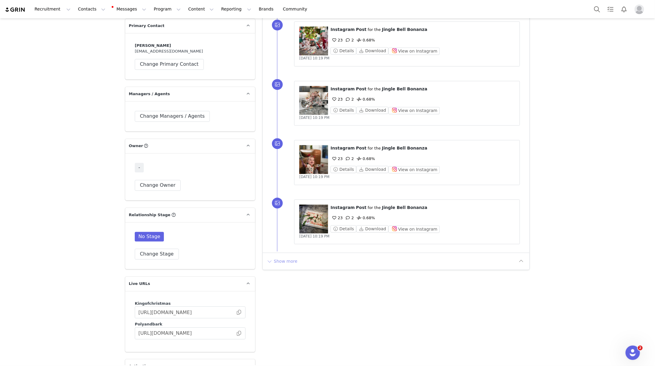
click at [291, 260] on button "Show more" at bounding box center [282, 262] width 32 height 10
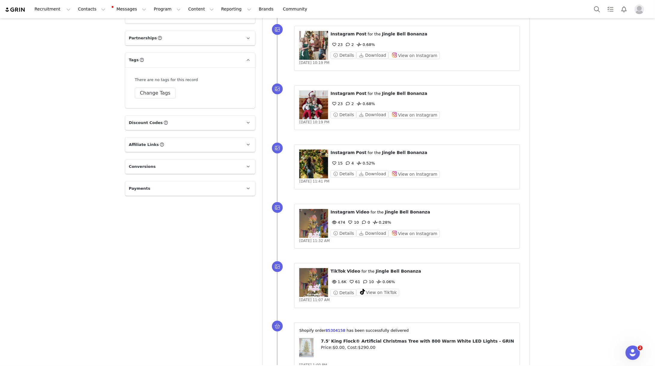
scroll to position [1179, 0]
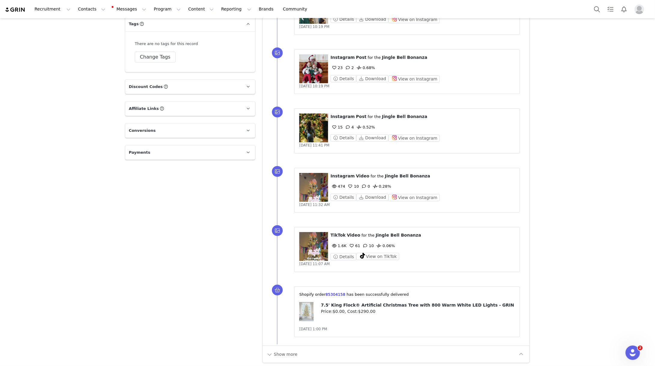
click at [313, 251] on figure at bounding box center [313, 246] width 29 height 29
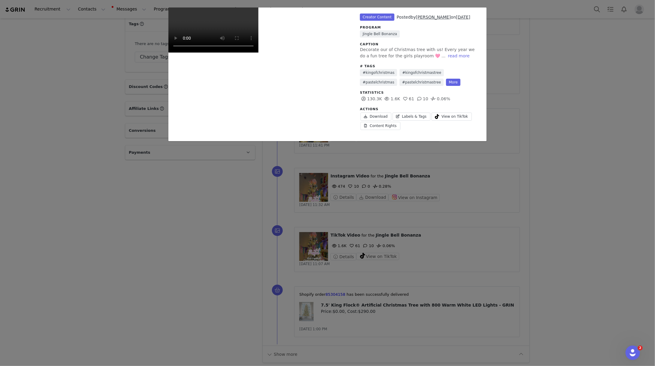
click at [526, 218] on div "Unlabeled Creator Content Posted by Renee Knox on Nov 19, 2024 Program Jingle B…" at bounding box center [327, 183] width 655 height 366
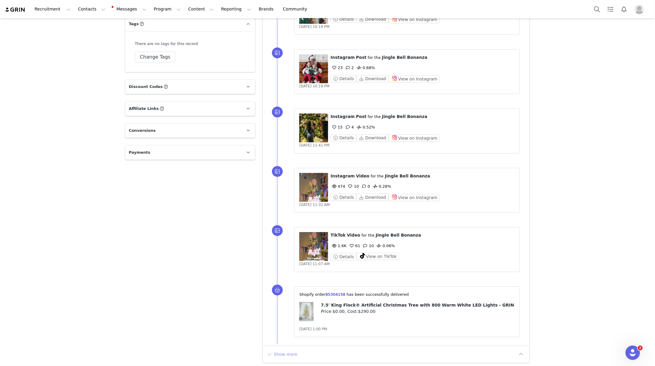
click at [284, 353] on button "Show more" at bounding box center [282, 355] width 32 height 10
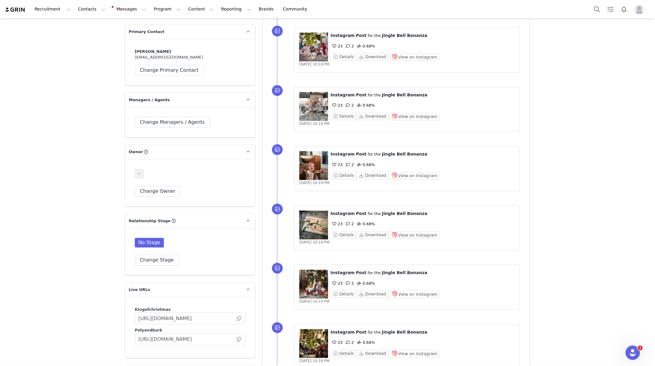
scroll to position [0, 0]
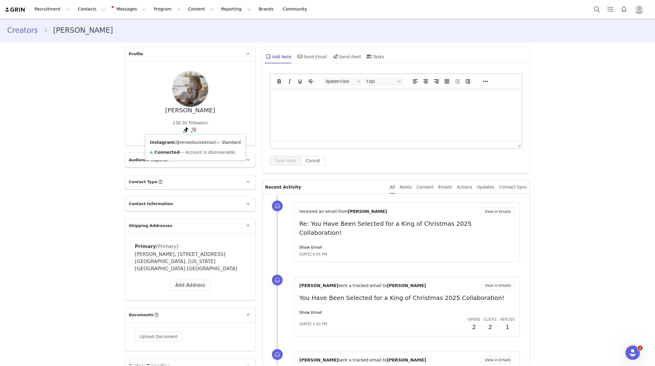
click at [193, 144] on link "@reneelouiseknox" at bounding box center [195, 142] width 39 height 5
click at [180, 142] on link "@reneelouiseknox" at bounding box center [174, 142] width 39 height 5
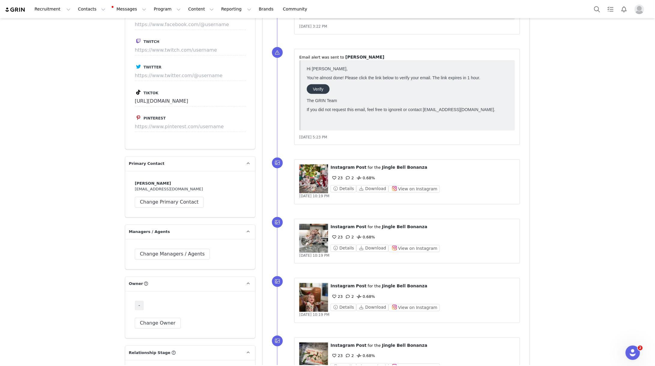
scroll to position [569, 0]
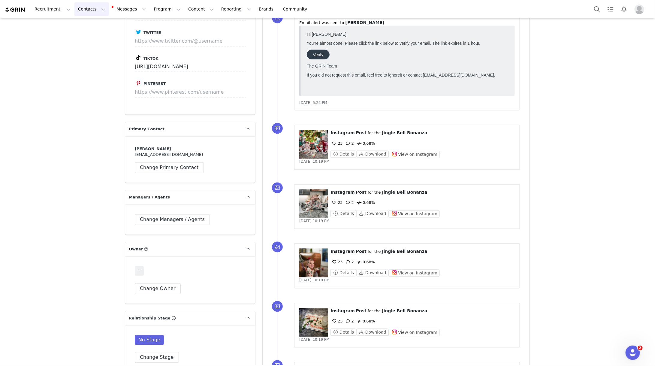
click at [81, 5] on button "Contacts Contacts" at bounding box center [91, 9] width 35 height 14
click at [91, 28] on p "Creators" at bounding box center [84, 27] width 18 height 6
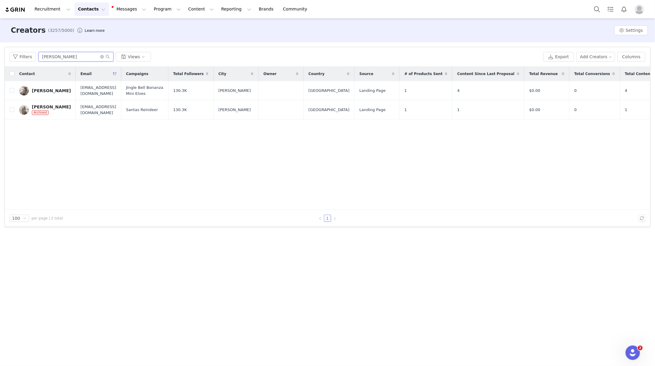
click at [70, 53] on input "renee kno" at bounding box center [75, 57] width 75 height 10
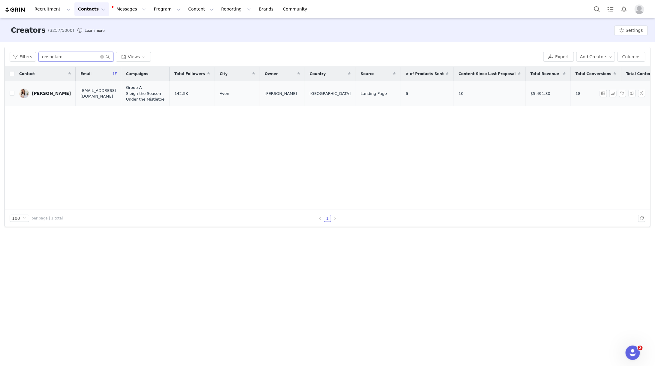
type input "ohsoglam"
click at [56, 95] on div "Christina Tarabishy" at bounding box center [51, 93] width 39 height 5
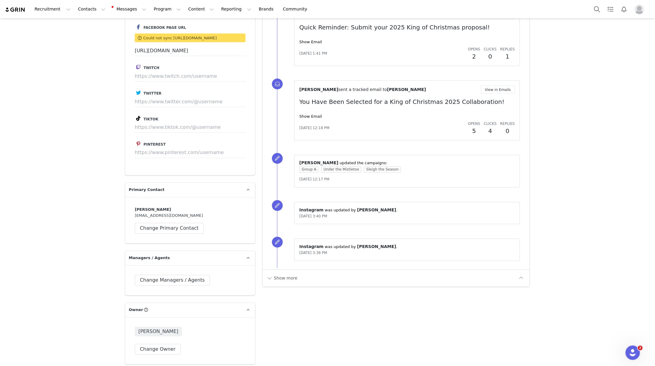
scroll to position [566, 0]
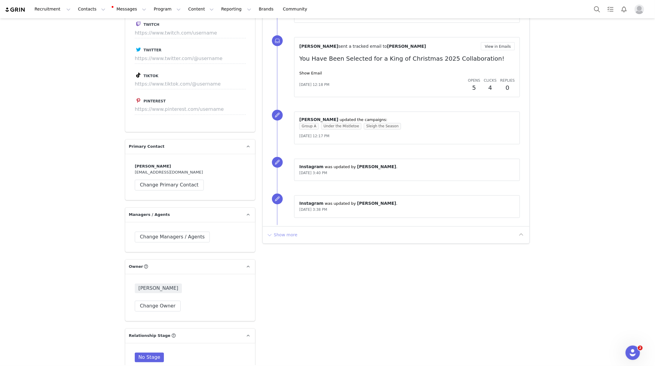
click at [282, 235] on button "Show more" at bounding box center [282, 235] width 32 height 10
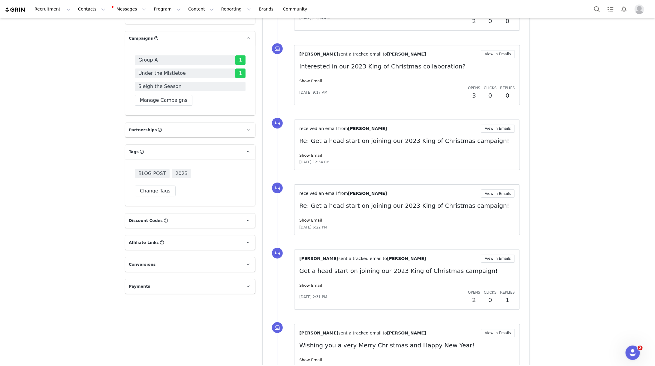
scroll to position [1134, 0]
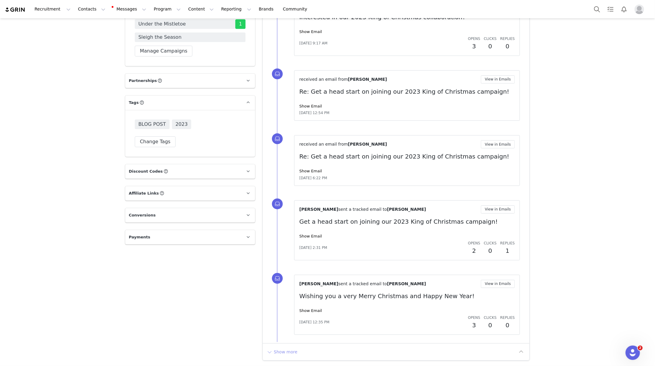
click at [284, 349] on button "Show more" at bounding box center [282, 352] width 32 height 10
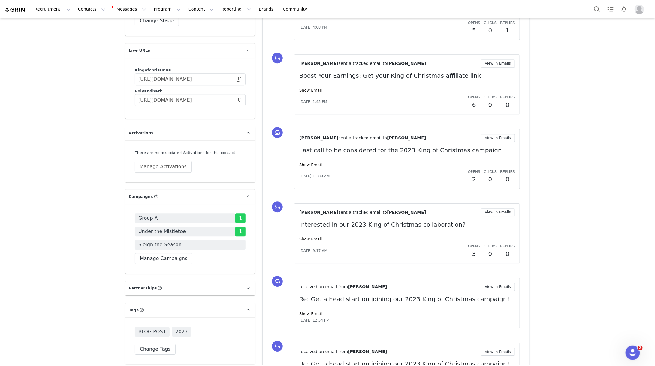
scroll to position [0, 0]
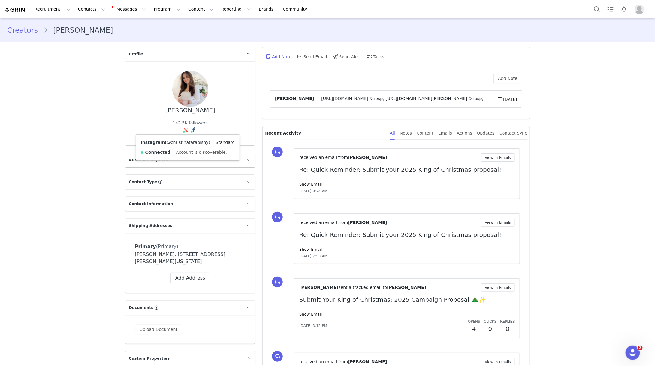
click at [184, 145] on link "@christinatarabishy" at bounding box center [188, 142] width 42 height 5
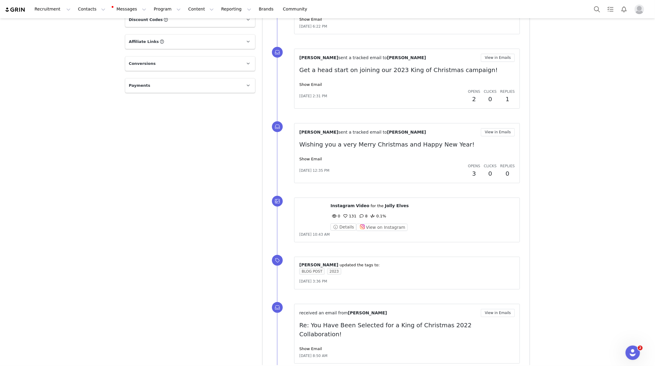
scroll to position [1333, 0]
